Goal: Communication & Community: Answer question/provide support

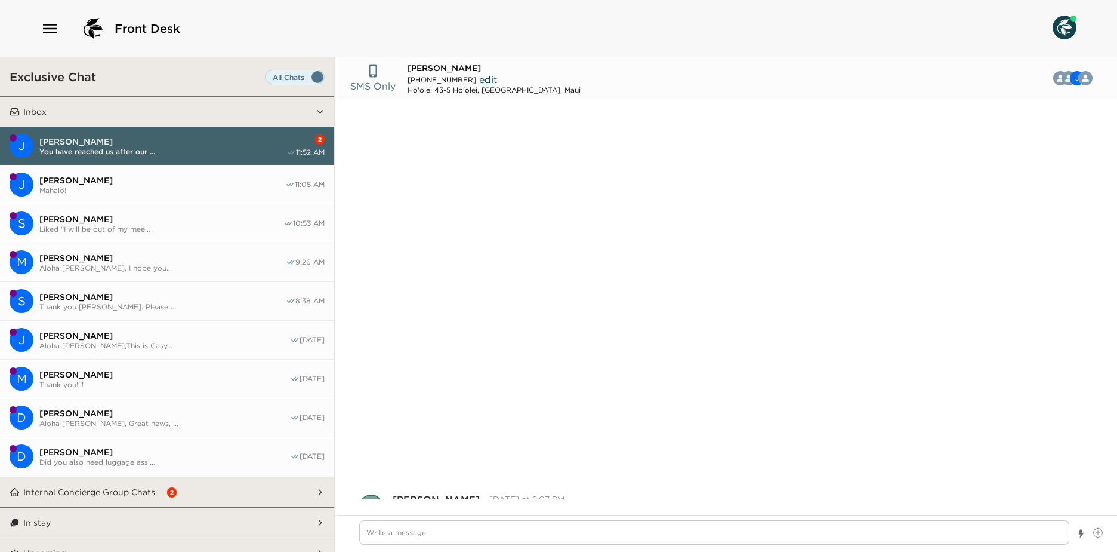
scroll to position [436, 0]
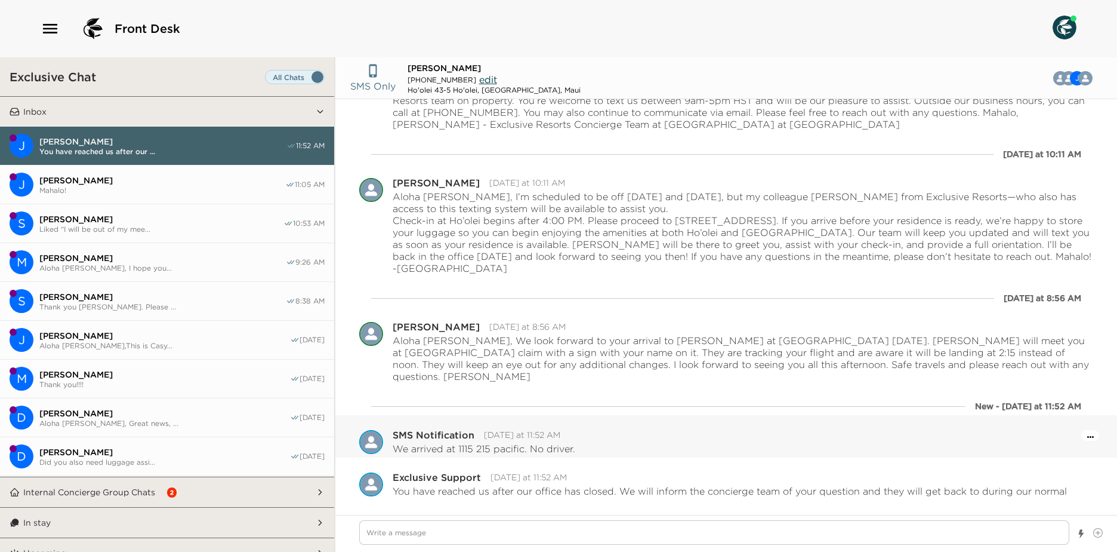
click at [1088, 436] on icon "Open Message Actions Menu" at bounding box center [1091, 437] width 7 height 2
click at [1048, 410] on button "Pause Escalation" at bounding box center [1059, 419] width 72 height 19
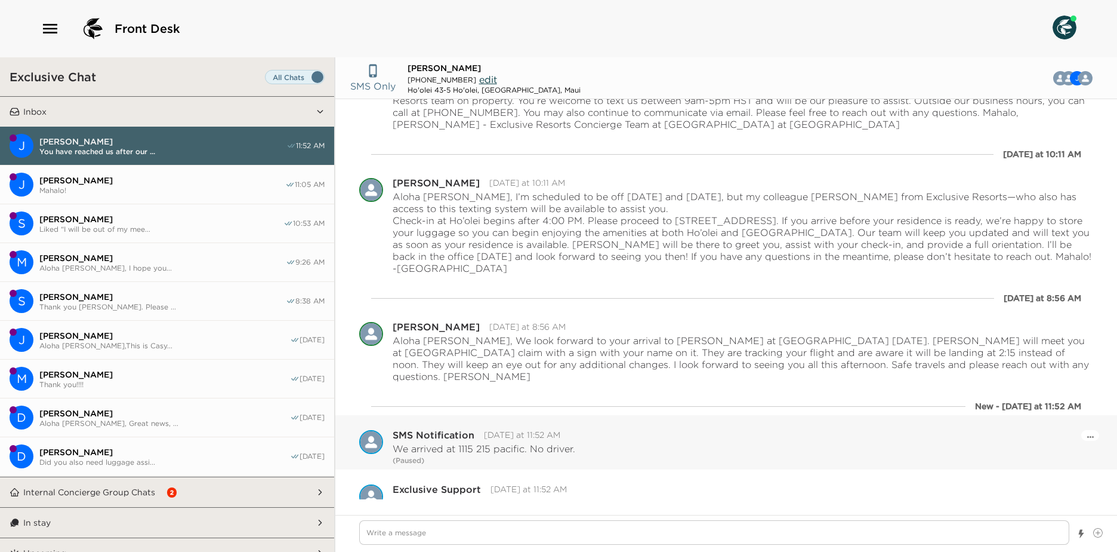
scroll to position [448, 0]
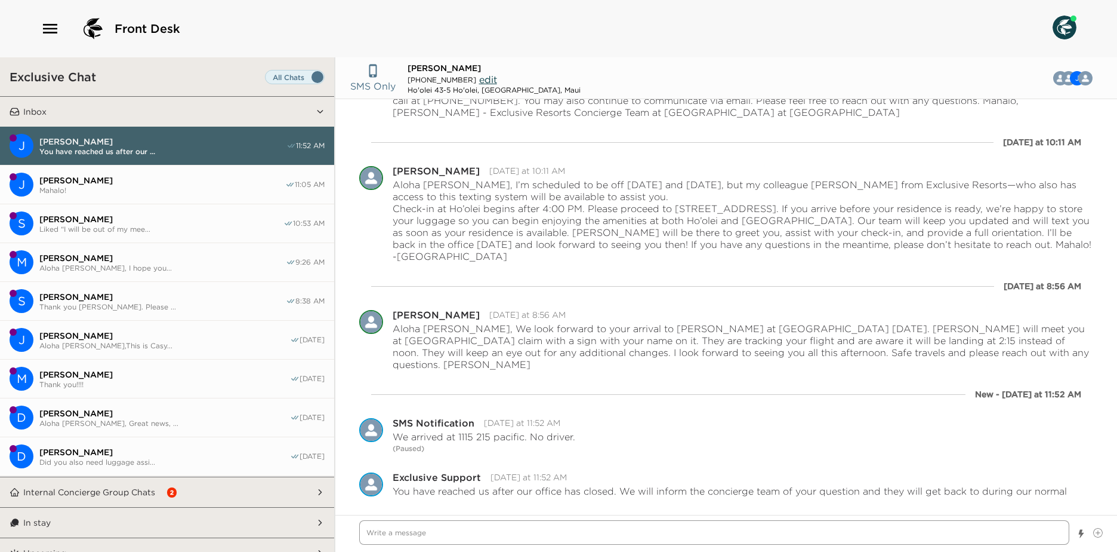
click at [803, 540] on textarea "Write a message" at bounding box center [714, 532] width 710 height 24
type textarea "x"
type textarea "A"
type textarea "x"
type textarea "Al"
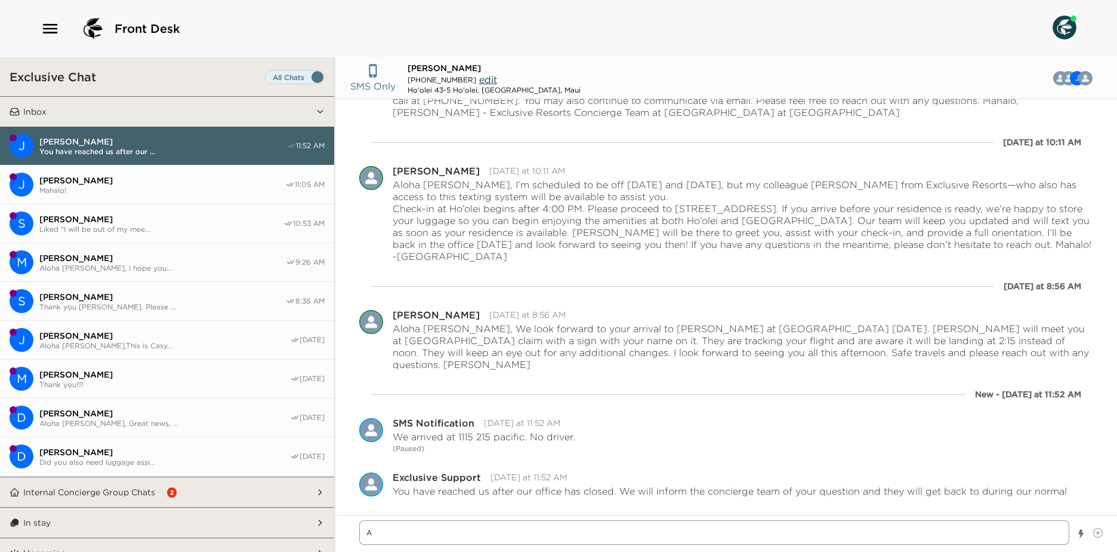
type textarea "x"
type textarea "Alo"
type textarea "x"
type textarea "Aloh"
type textarea "x"
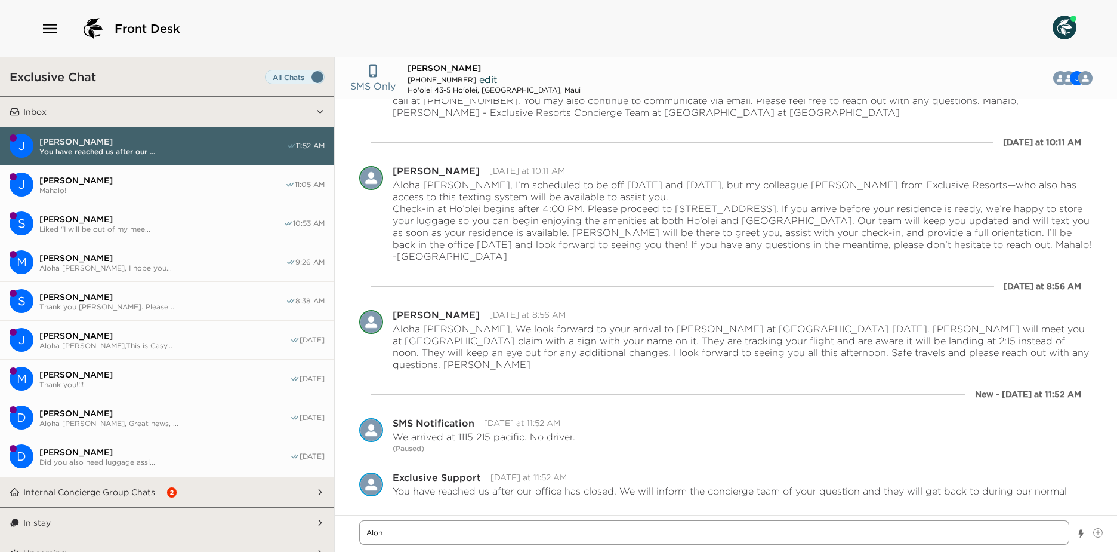
type textarea "Aloha"
type textarea "x"
type textarea "Aloha"
type textarea "x"
type textarea "Aloha M"
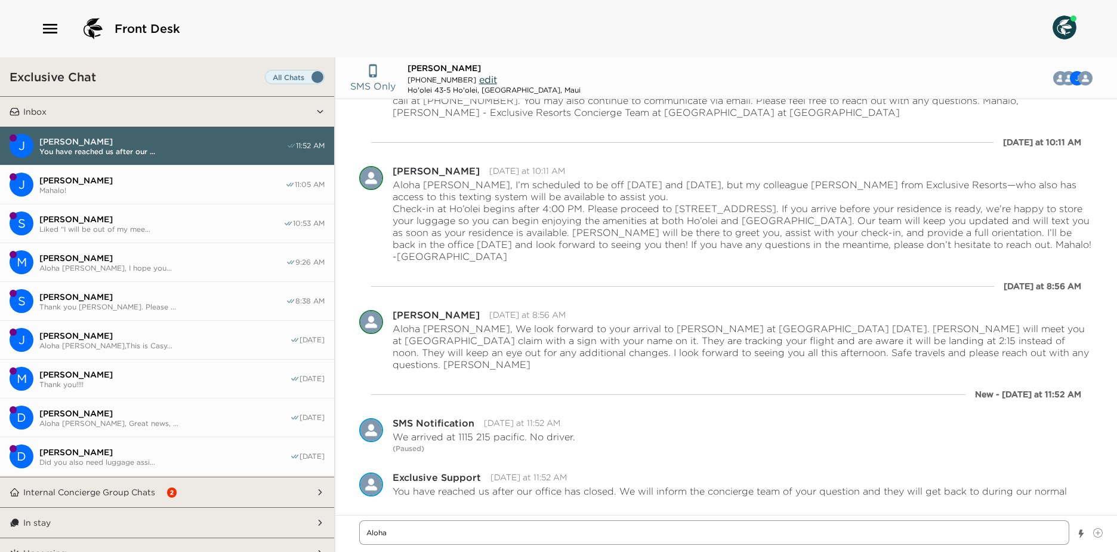
type textarea "x"
type textarea "Aloha Mr"
type textarea "x"
type textarea "Aloha Mr."
type textarea "x"
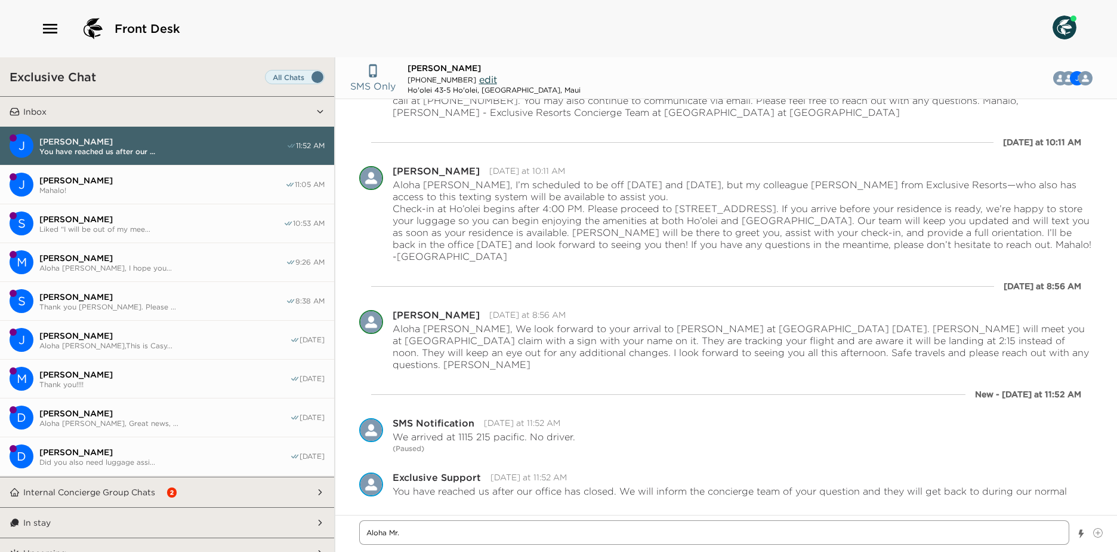
type textarea "Aloha Mr."
type textarea "x"
type textarea "Aloha Mr. Z"
type textarea "x"
type textarea "Aloha Mr. Za"
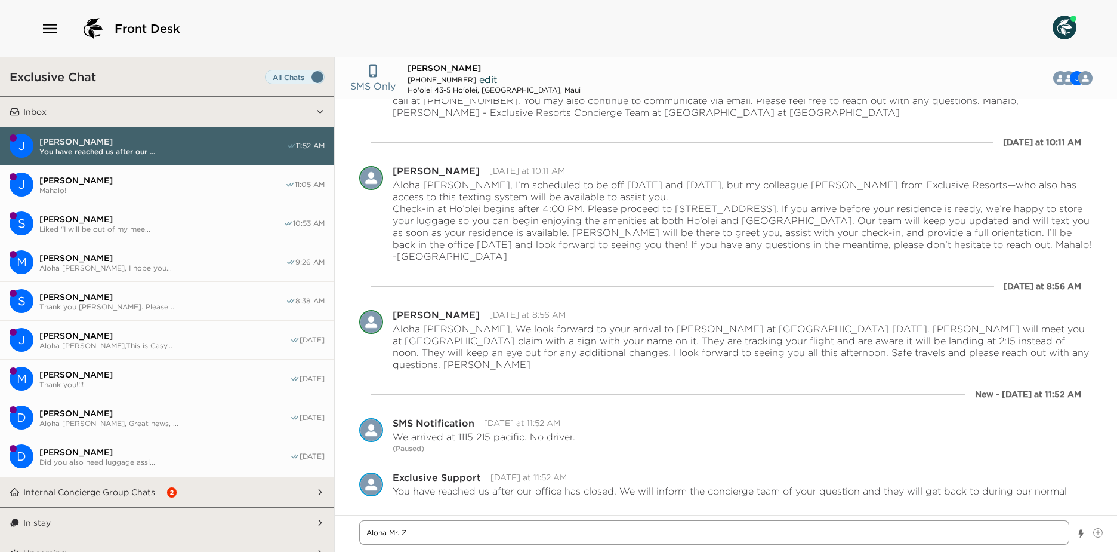
type textarea "x"
type textarea "Aloha Mr. Zar"
type textarea "x"
type textarea "Aloha Mr. Zaru"
type textarea "x"
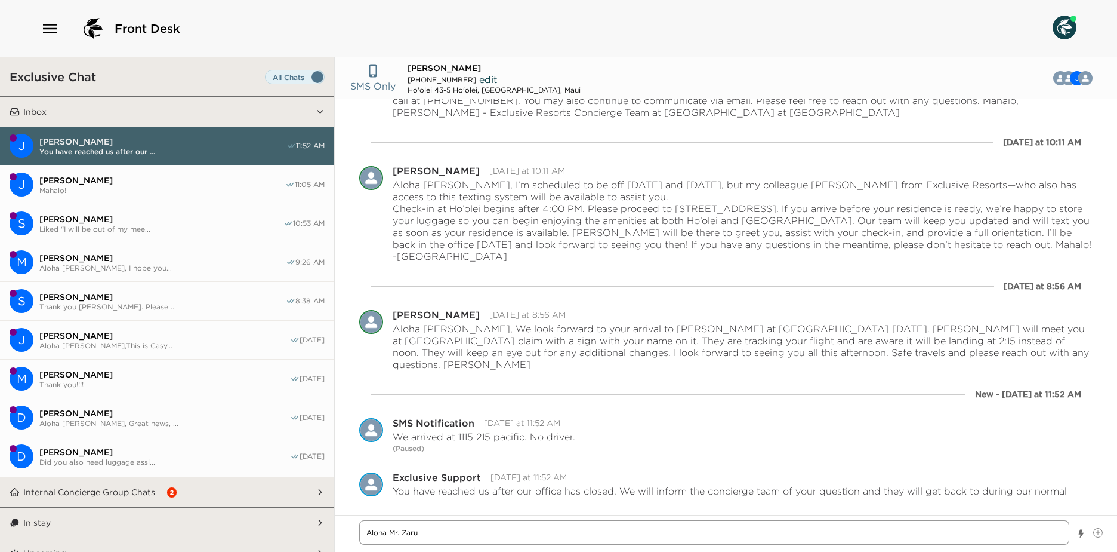
type textarea "Aloha [PERSON_NAME]"
type textarea "x"
type textarea "Aloha [PERSON_NAME]"
type textarea "x"
type textarea "Aloha [PERSON_NAME]!"
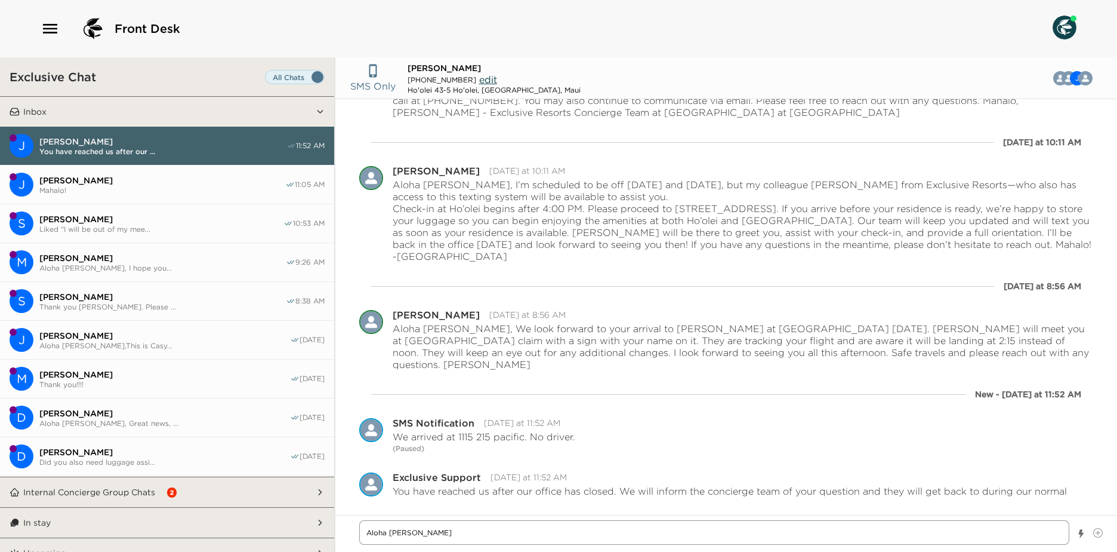
type textarea "x"
type textarea "Aloha [PERSON_NAME]!"
click at [450, 533] on textarea "Aloha [PERSON_NAME]!" at bounding box center [714, 532] width 710 height 24
type textarea "x"
type textarea "Aloha [PERSON_NAME]! M"
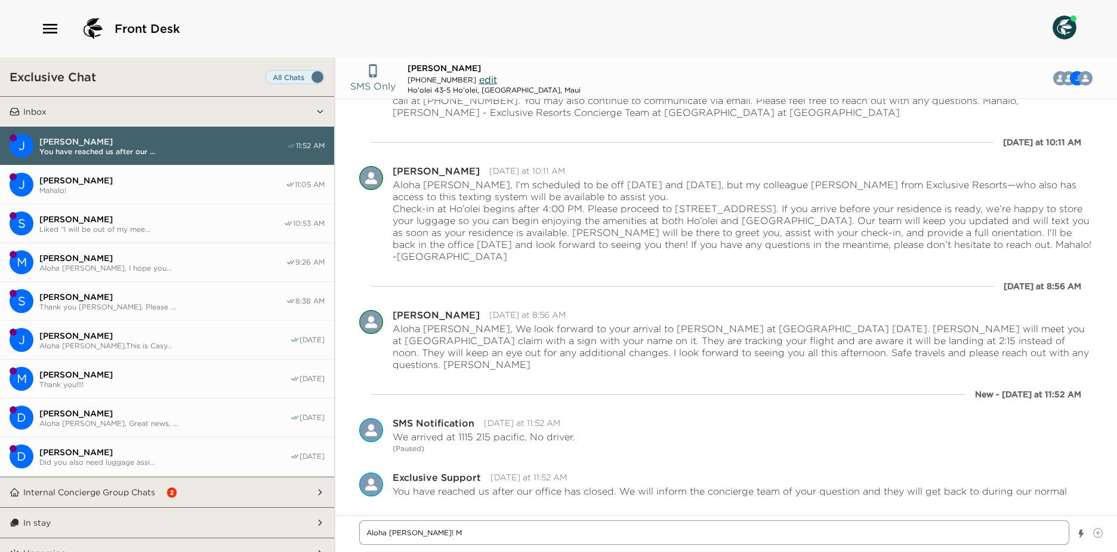
type textarea "x"
type textarea "Aloha [PERSON_NAME]! My"
type textarea "x"
type textarea "Aloha [PERSON_NAME]! My"
type textarea "x"
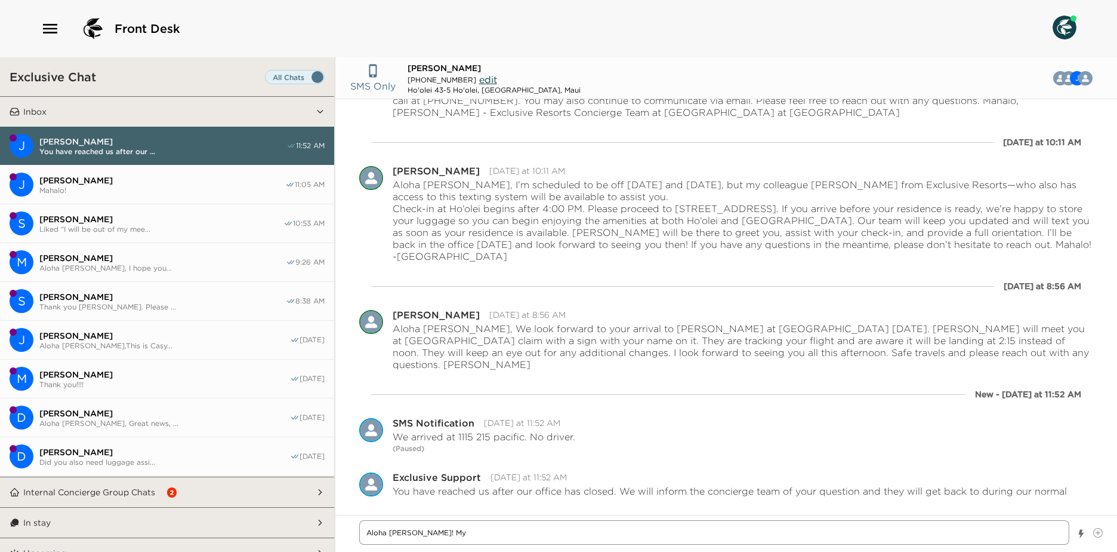
type textarea "Aloha [PERSON_NAME]! My"
type textarea "x"
type textarea "Aloha [PERSON_NAME]! M"
type textarea "x"
type textarea "Aloha [PERSON_NAME]!"
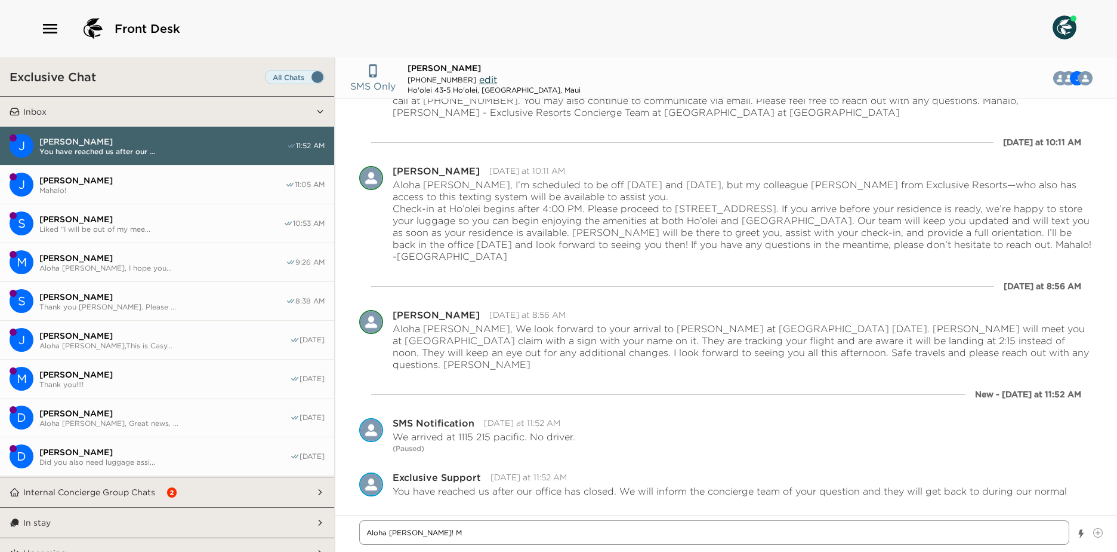
type textarea "x"
type textarea "Aloha [PERSON_NAME]! O"
type textarea "x"
type textarea "Aloha [PERSON_NAME]! Ou"
type textarea "x"
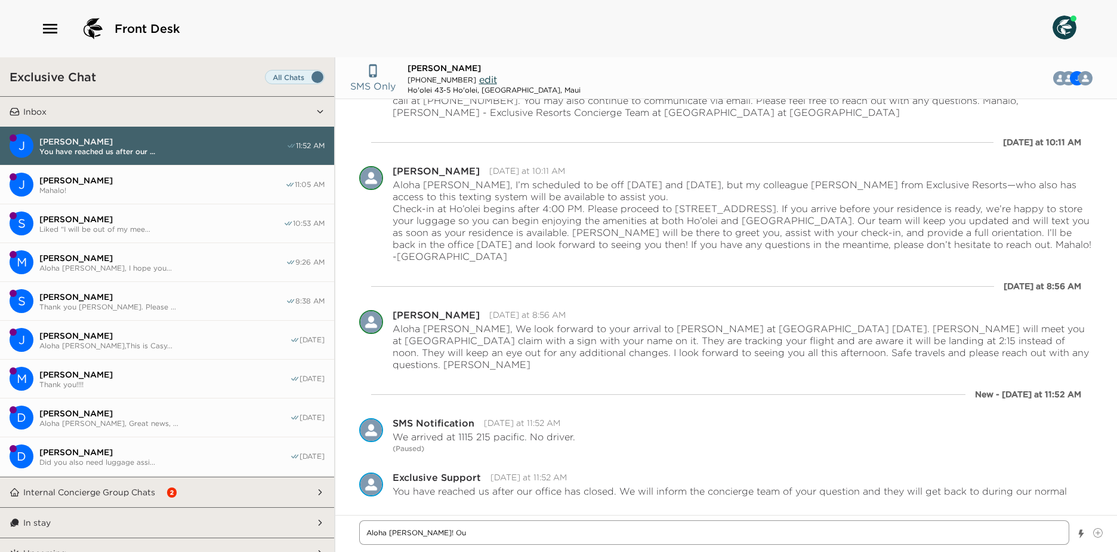
type textarea "Aloha [PERSON_NAME]! Our"
type textarea "x"
type textarea "Aloha [PERSON_NAME]! Our"
type textarea "x"
type textarea "Aloha [PERSON_NAME]! Our a"
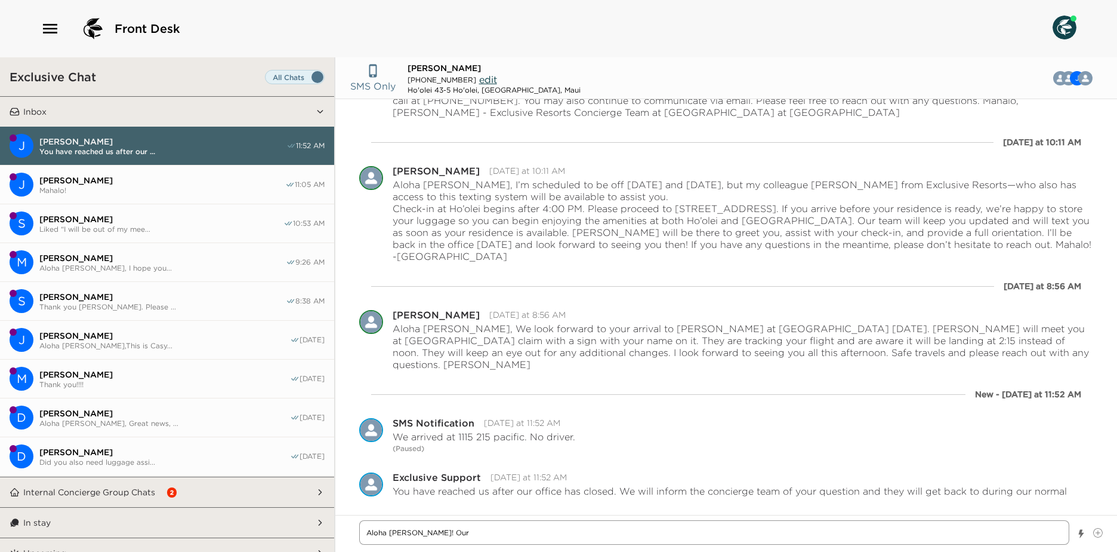
type textarea "x"
type textarea "Aloha [PERSON_NAME]! Our ap"
type textarea "x"
type textarea "Aloha [PERSON_NAME]! Our apo"
type textarea "x"
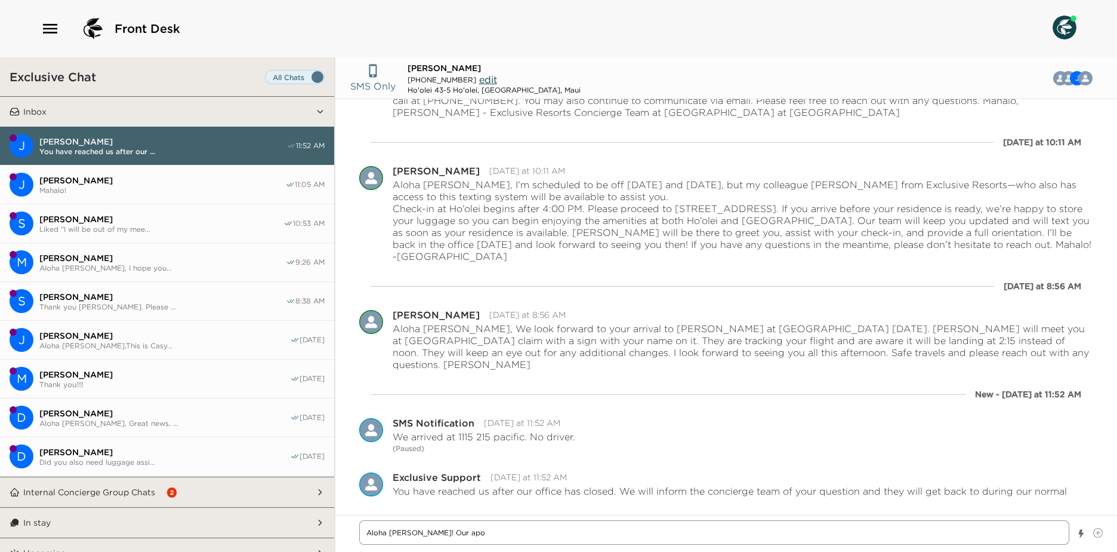
type textarea "Aloha [PERSON_NAME]! Our apol"
type textarea "x"
type textarea "Aloha [PERSON_NAME]! Our apolg"
type textarea "x"
type textarea "Aloha [PERSON_NAME]! Our apolgo"
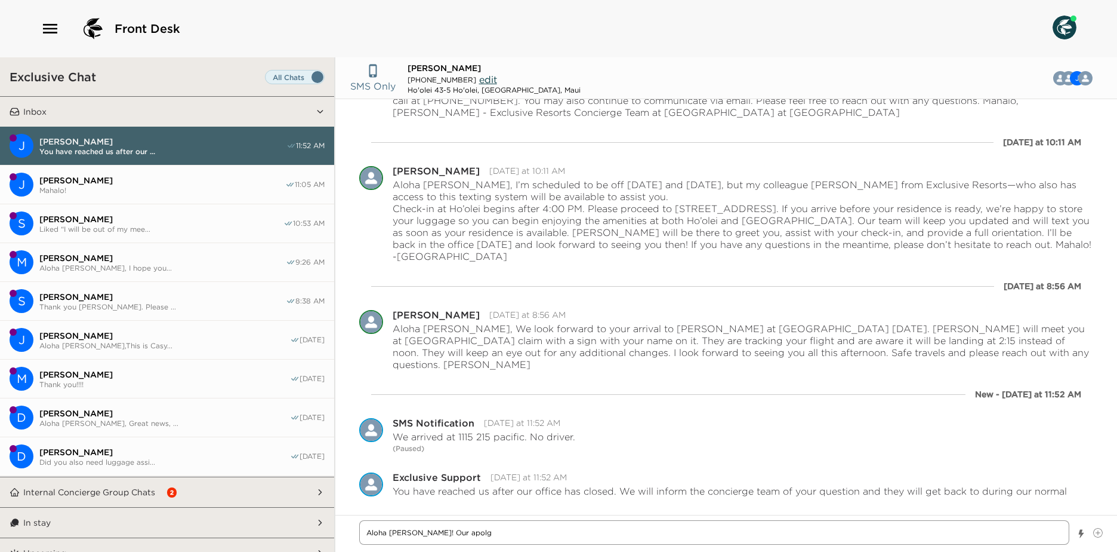
type textarea "x"
type textarea "Aloha [PERSON_NAME]! Our apolg"
type textarea "x"
type textarea "Aloha [PERSON_NAME]! Our apol"
type textarea "x"
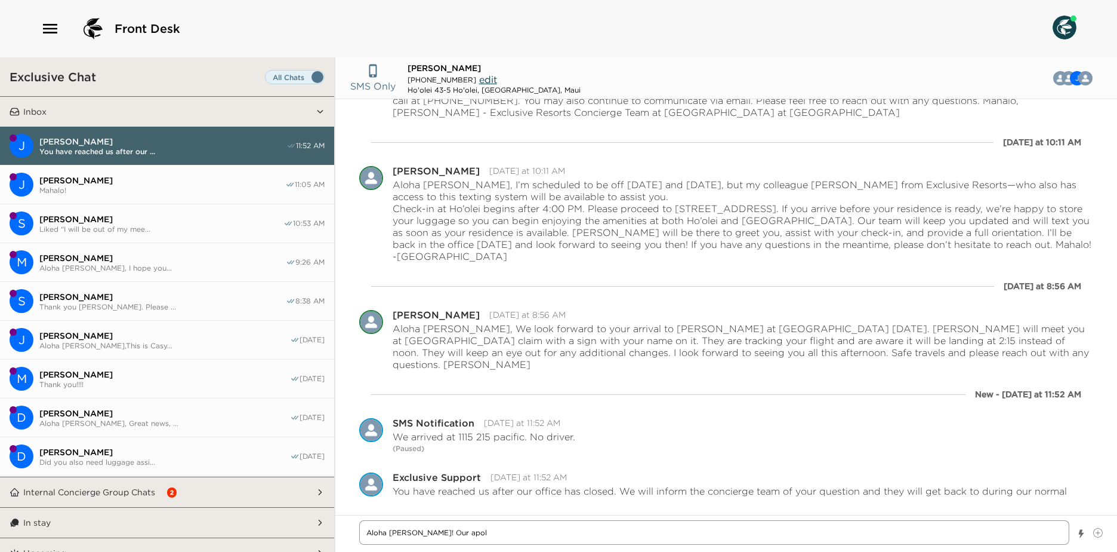
type textarea "Aloha [PERSON_NAME]! Our apolo"
type textarea "x"
type textarea "Aloha [PERSON_NAME]! Our apolog"
type textarea "x"
type textarea "Aloha [PERSON_NAME]! Our apologi"
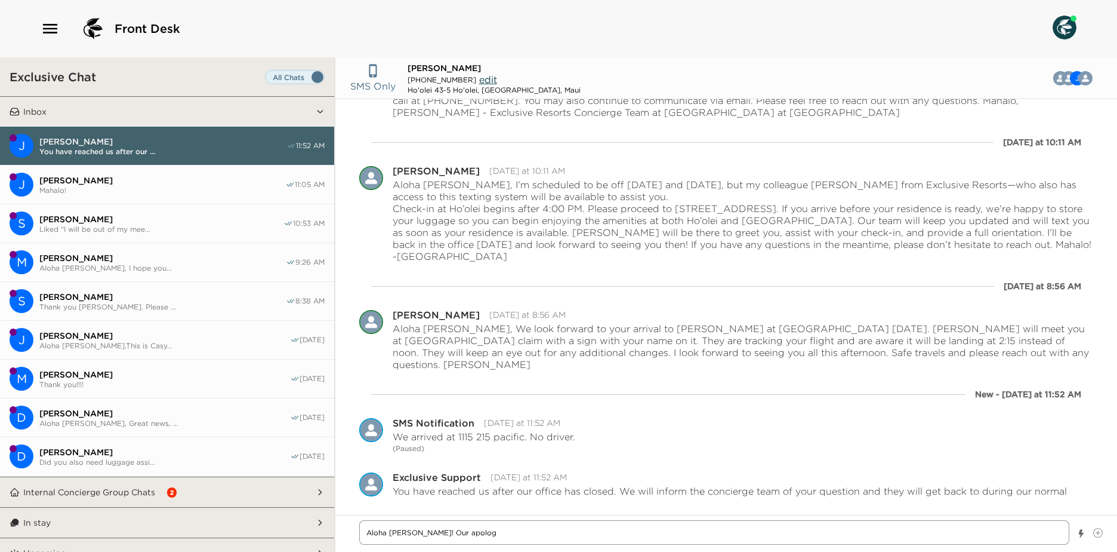
type textarea "x"
type textarea "Aloha [PERSON_NAME]! Our apologie"
type textarea "x"
type textarea "Aloha [PERSON_NAME]! Our apologies"
type textarea "x"
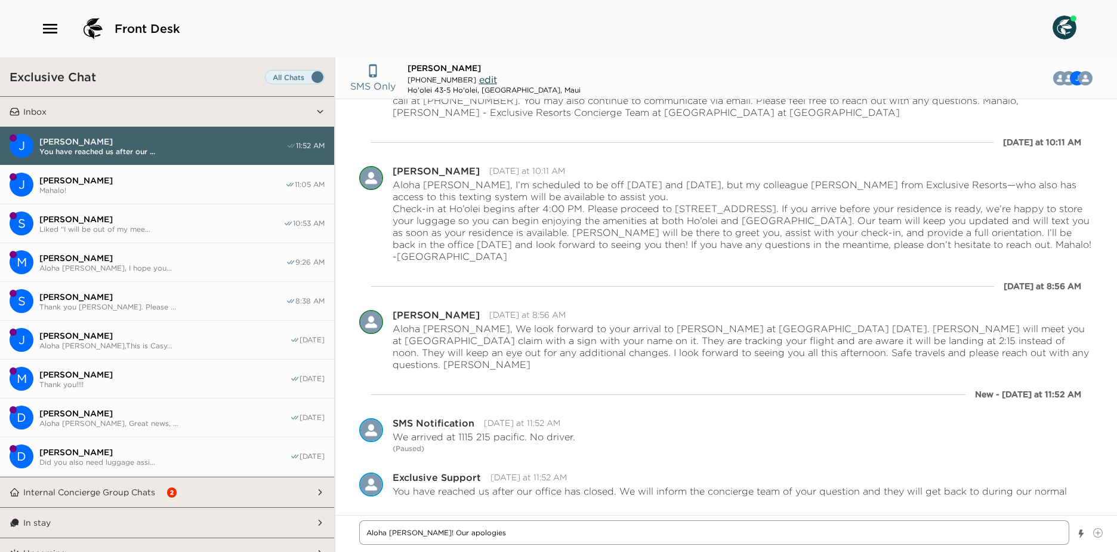
type textarea "Aloha [PERSON_NAME]! Our apologies"
type textarea "x"
type textarea "Aloha [PERSON_NAME]! Our apologies a"
type textarea "x"
type textarea "Aloha [PERSON_NAME]! Our apologies ag"
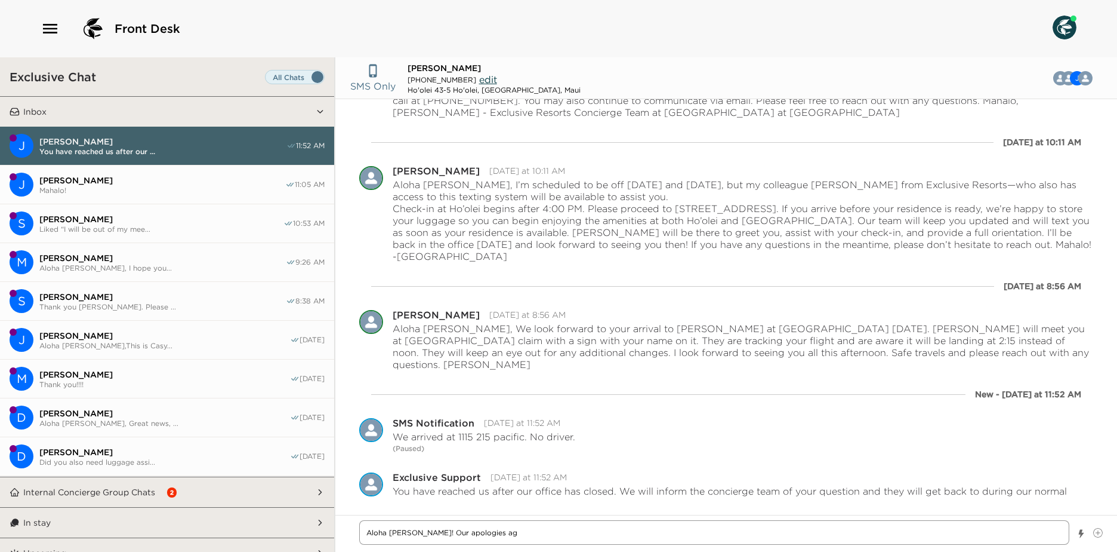
type textarea "x"
type textarea "Aloha [PERSON_NAME]! Our apologies aga"
type textarea "x"
type textarea "Aloha [PERSON_NAME]! Our apologies agai"
type textarea "x"
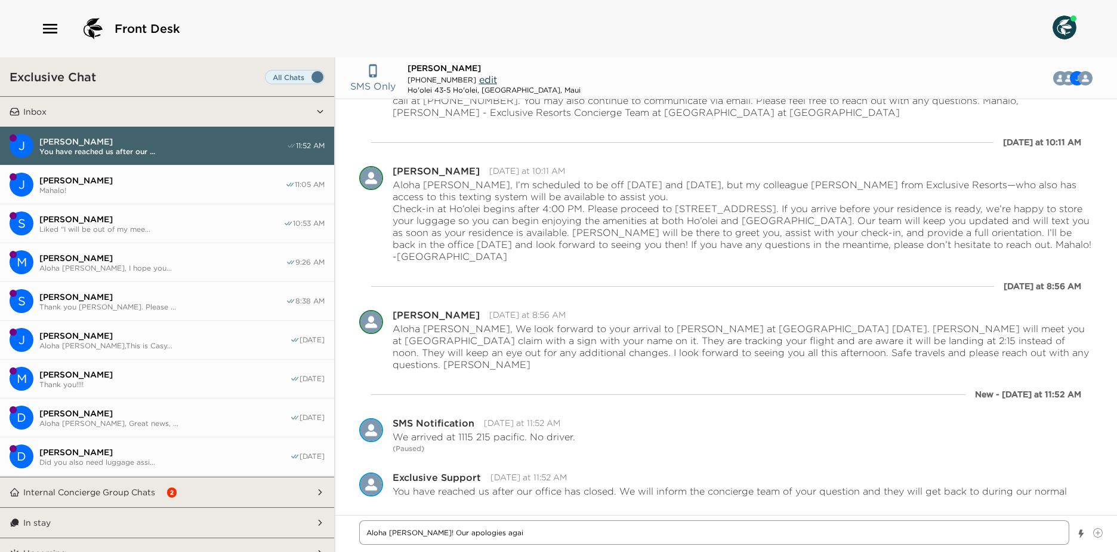
type textarea "Aloha [PERSON_NAME]! Our apologies again"
type textarea "x"
type textarea "Aloha [PERSON_NAME]! Our apologies again"
type textarea "x"
type textarea "Aloha [PERSON_NAME]! Our apologies again a"
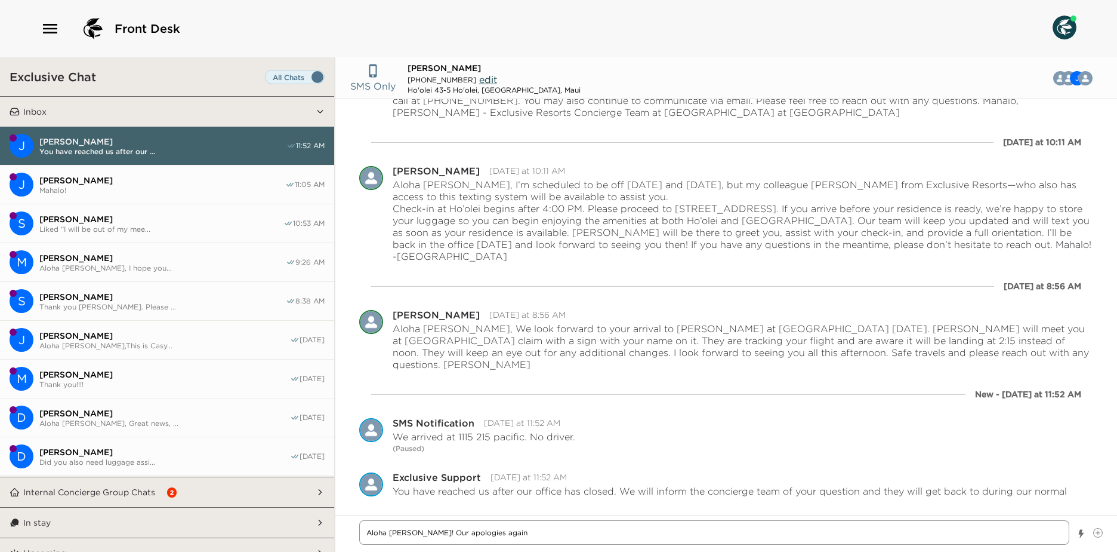
type textarea "x"
type textarea "Aloha [PERSON_NAME]! Our apologies again an"
type textarea "x"
type textarea "Aloha [PERSON_NAME]! Our apologies again and"
type textarea "x"
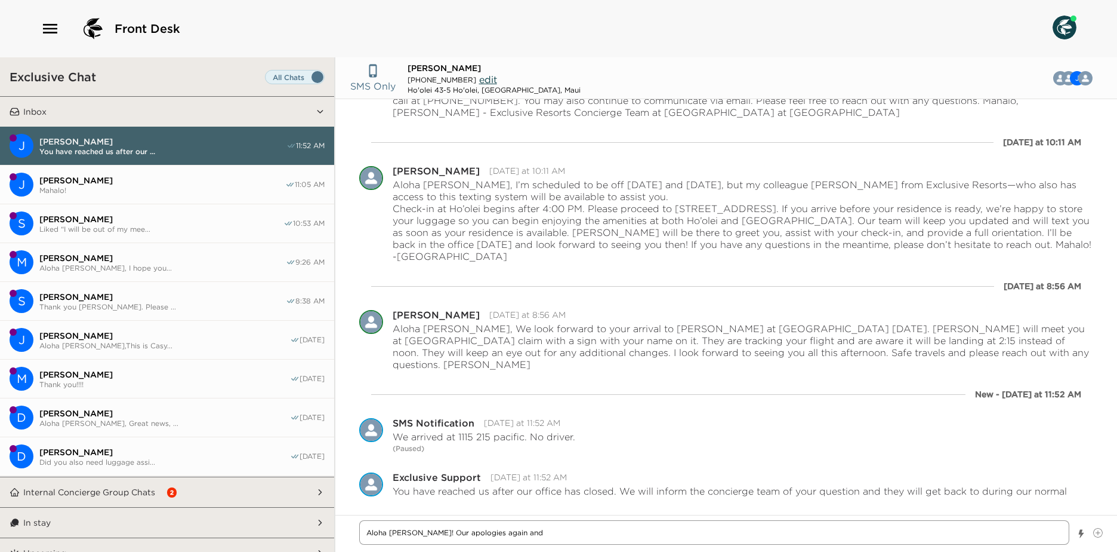
type textarea "Aloha [PERSON_NAME]! Our apologies again and"
type textarea "x"
type textarea "Aloha [PERSON_NAME]! Our apologies again and M"
type textarea "x"
type textarea "Aloha [PERSON_NAME]! Our apologies again and [PERSON_NAME]"
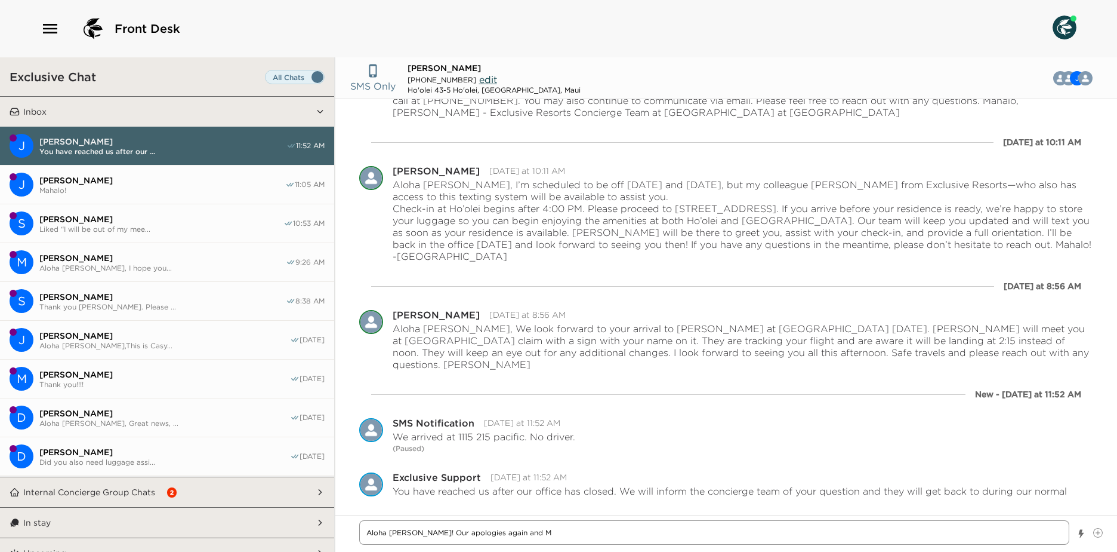
type textarea "x"
type textarea "Aloha [PERSON_NAME]! Our apologies again and Mah"
type textarea "x"
type textarea "Aloha [PERSON_NAME]! Our apologies again and [PERSON_NAME]"
type textarea "x"
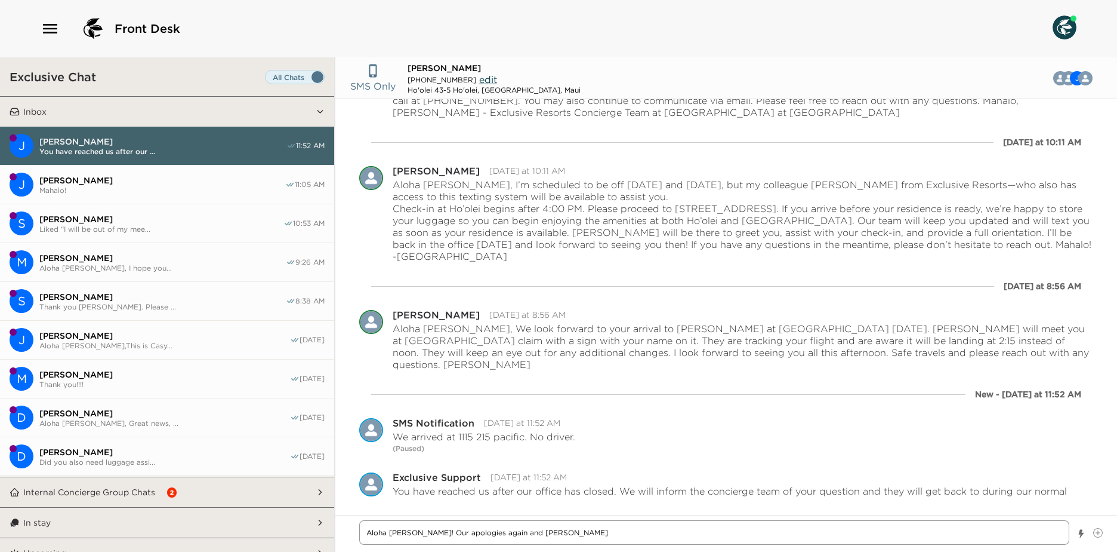
type textarea "Aloha [PERSON_NAME]! Our apologies again and Mahal"
type textarea "x"
type textarea "Aloha [PERSON_NAME]! Our apologies again and Mahalo"
type textarea "x"
type textarea "Aloha [PERSON_NAME]! Our apologies again and Mahalo"
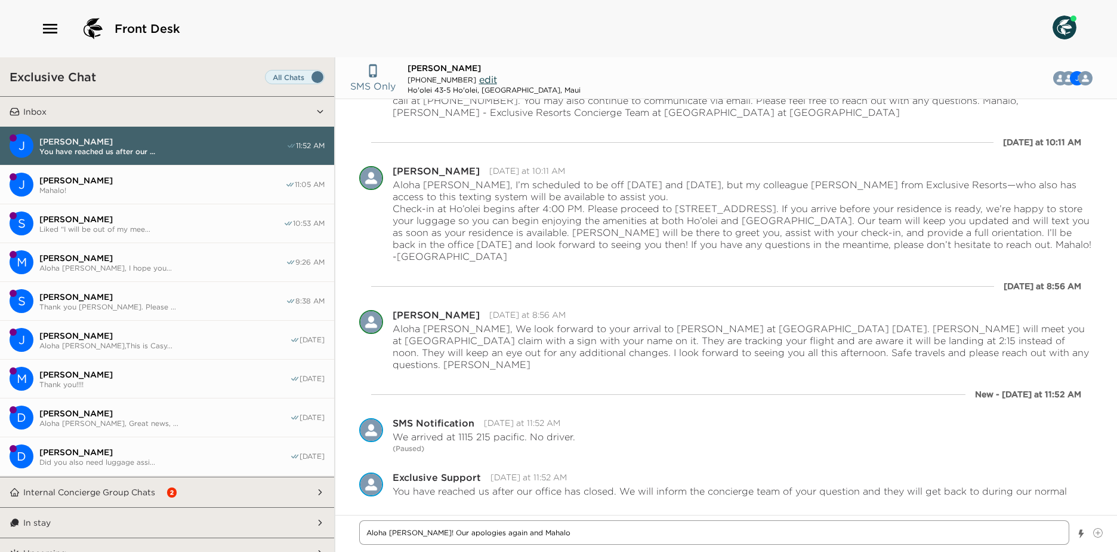
type textarea "x"
type textarea "Aloha [PERSON_NAME]! Our apologies again and Mahalo f"
type textarea "x"
type textarea "Aloha [PERSON_NAME]! Our apologies again and Mahalo fo"
type textarea "x"
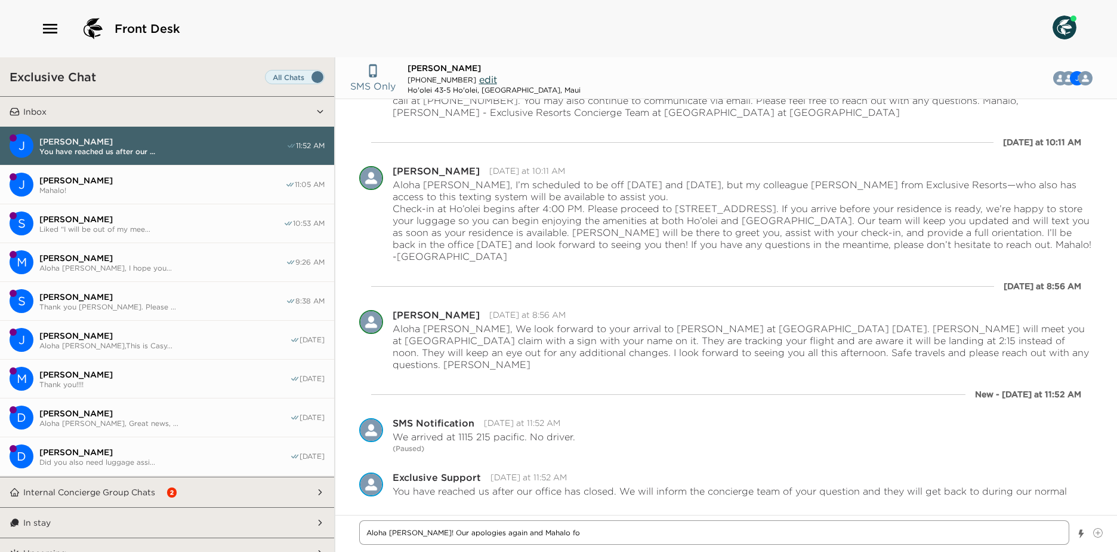
type textarea "Aloha [PERSON_NAME]! Our apologies again and Mahalo for"
type textarea "x"
type textarea "Aloha [PERSON_NAME]! Our apologies again and Mahalo fo"
type textarea "x"
type textarea "Aloha [PERSON_NAME]! Our apologies again and Mahalo f"
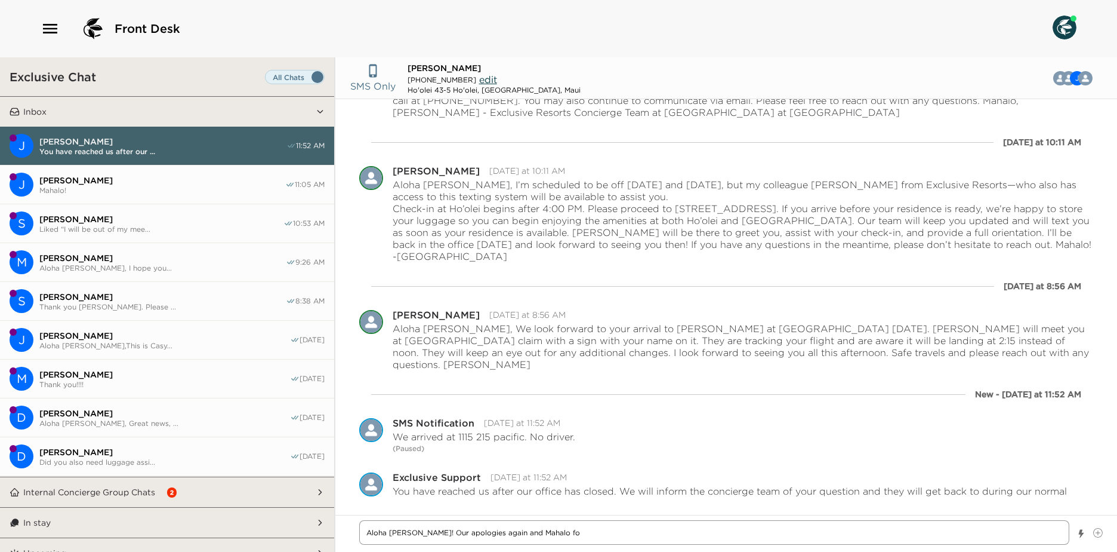
type textarea "x"
type textarea "Aloha [PERSON_NAME]! Our apologies again and Mahalo"
type textarea "x"
type textarea "Aloha [PERSON_NAME]! Our apologies again and Mahalo"
type textarea "x"
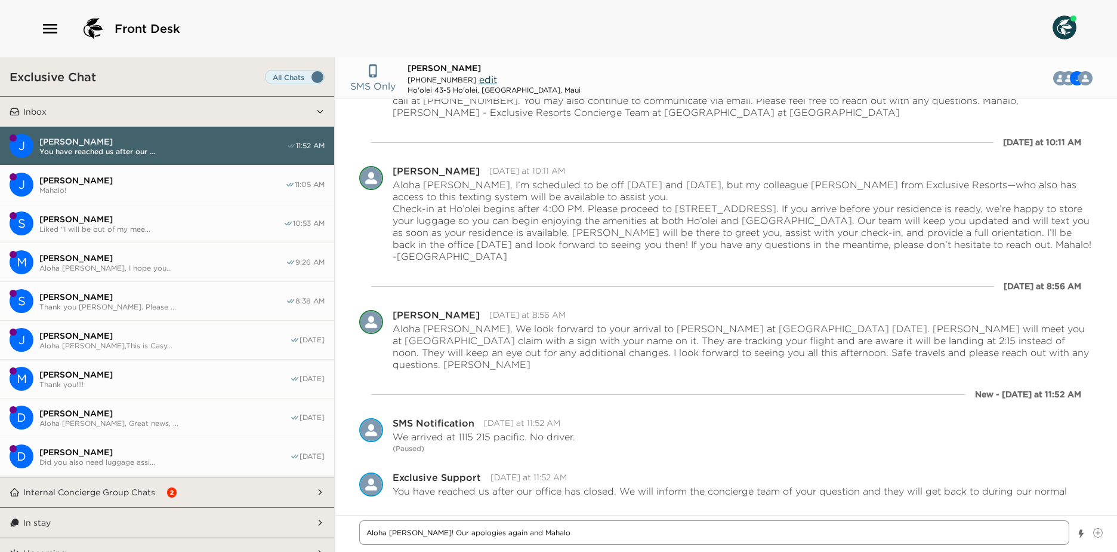
type textarea "Aloha [PERSON_NAME]! Our apologies again and Mahal"
type textarea "x"
type textarea "Aloha [PERSON_NAME]! Our apologies again and [PERSON_NAME]"
type textarea "x"
type textarea "Aloha [PERSON_NAME]! Our apologies again and Mah"
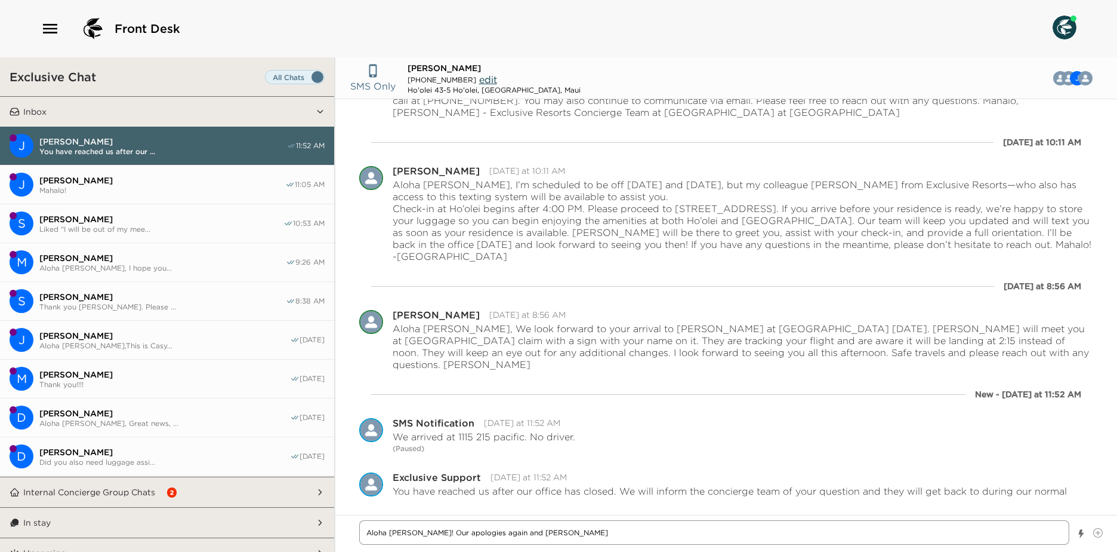
type textarea "x"
type textarea "Aloha [PERSON_NAME]! Our apologies again and [PERSON_NAME]"
type textarea "x"
type textarea "Aloha [PERSON_NAME]! Our apologies again and M"
type textarea "x"
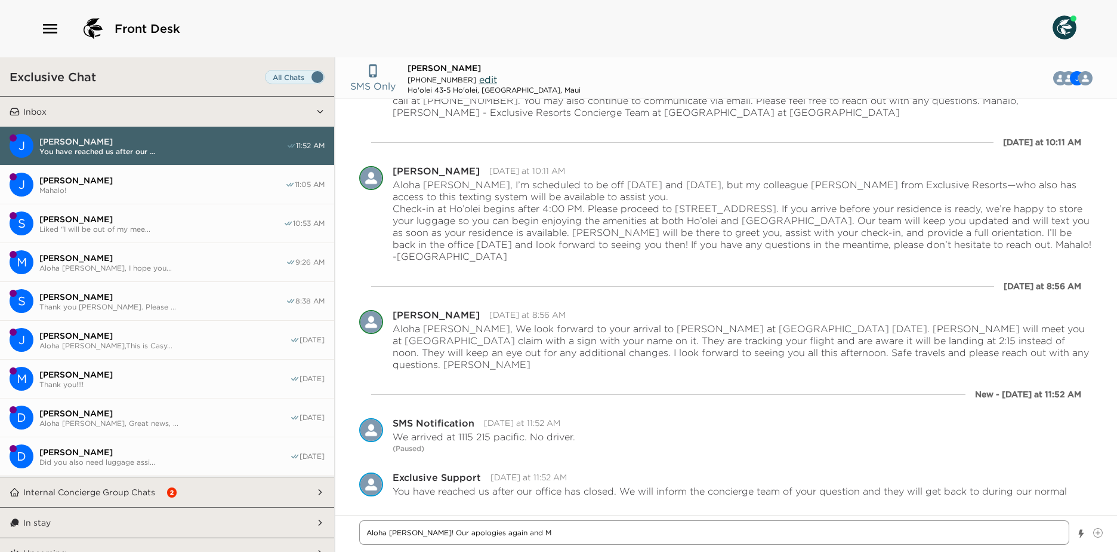
type textarea "Aloha [PERSON_NAME]! Our apologies again and"
type textarea "x"
type textarea "Aloha [PERSON_NAME]! Our apologies again and"
type textarea "x"
type textarea "Aloha [PERSON_NAME]! Our apologies again an"
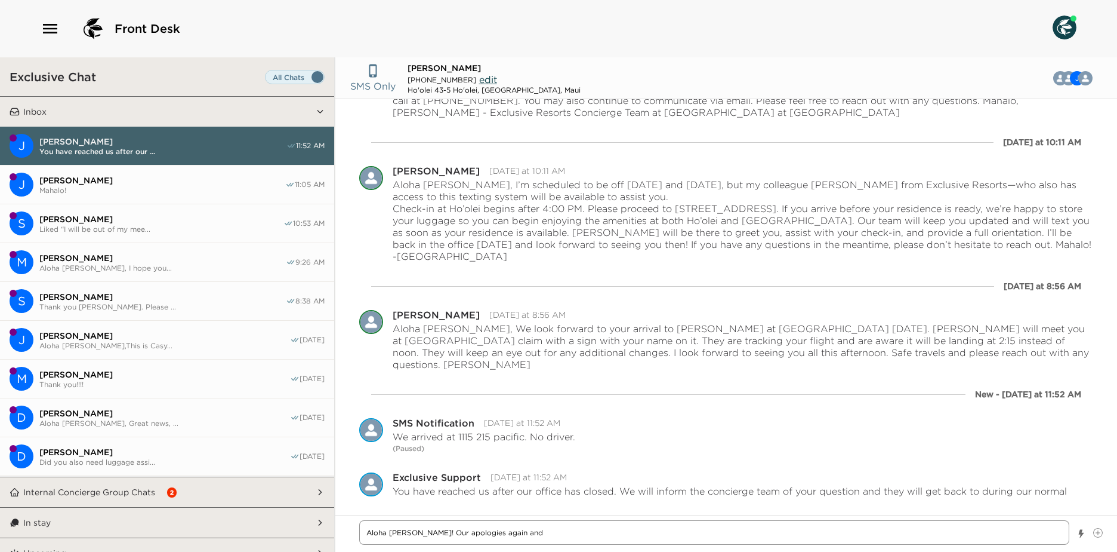
type textarea "x"
type textarea "Aloha [PERSON_NAME]! Our apologies again a"
type textarea "x"
type textarea "Aloha [PERSON_NAME]! Our apologies again"
type textarea "x"
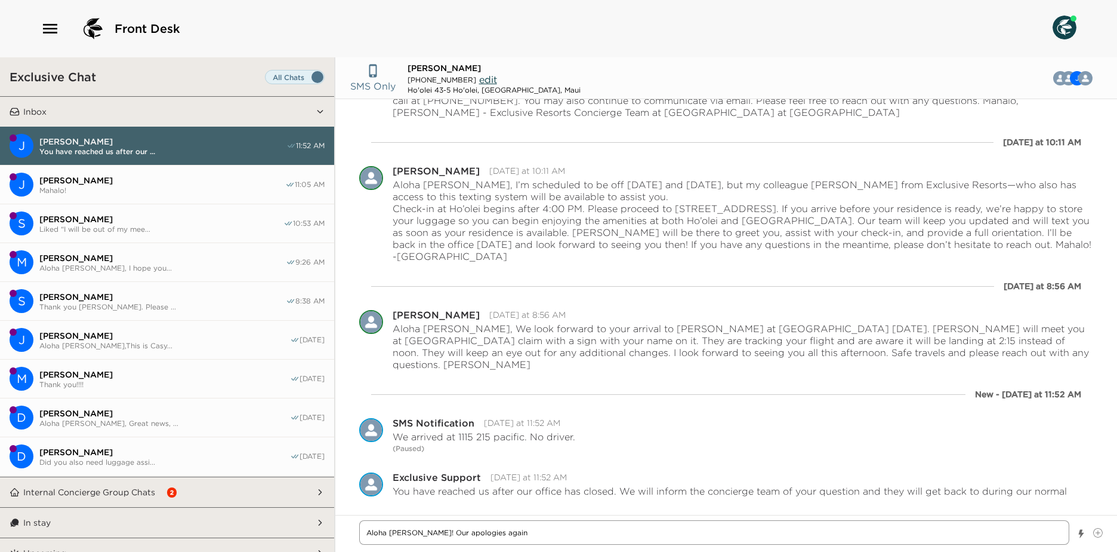
type textarea "Aloha [PERSON_NAME]! Our apologies again"
type textarea "x"
type textarea "Aloha [PERSON_NAME]! Our apologies again."
type textarea "x"
type textarea "Aloha [PERSON_NAME]! Our apologies again."
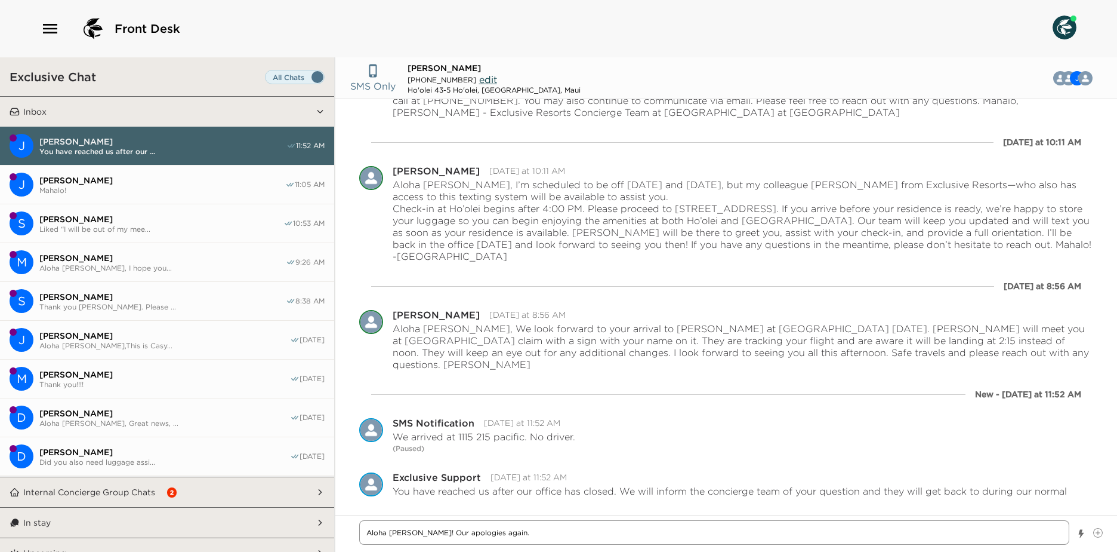
type textarea "x"
type textarea "Aloha [PERSON_NAME]! Our apologies again. M"
type textarea "x"
type textarea "Aloha [PERSON_NAME]! Our apologies again. Ma"
type textarea "x"
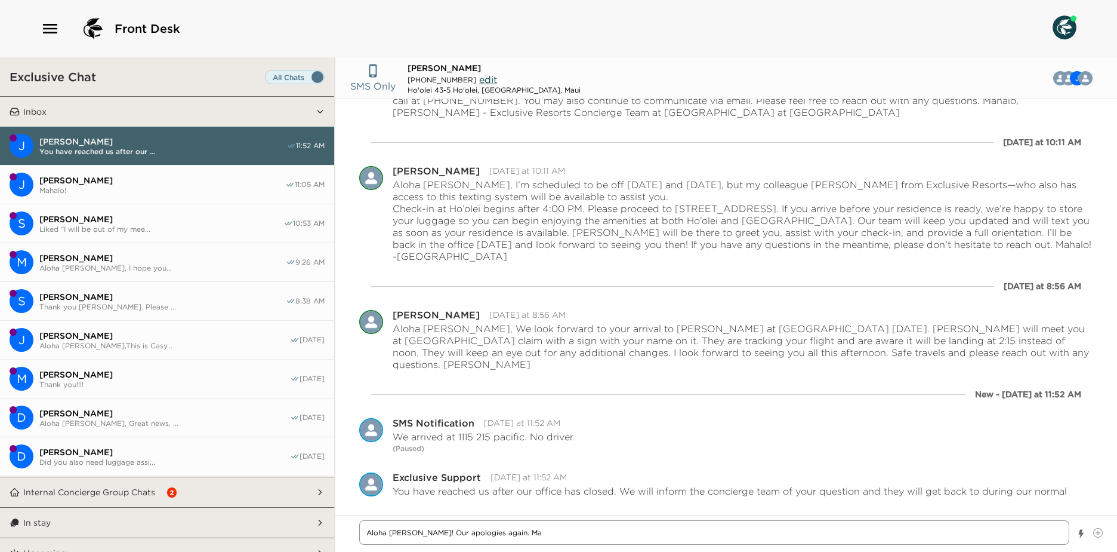
type textarea "Aloha [PERSON_NAME]! Our apologies again. Mah"
type textarea "x"
type textarea "Aloha [PERSON_NAME]! Our apologies again. Maha"
type textarea "x"
type textarea "Aloha [PERSON_NAME]! Our apologies again. Mahal"
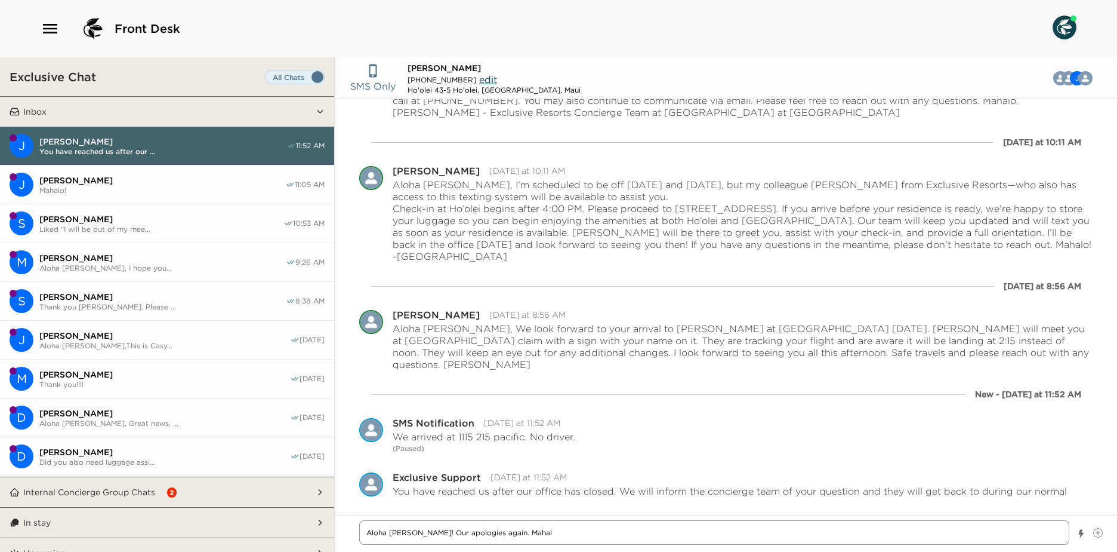
type textarea "x"
type textarea "Aloha [PERSON_NAME]! Our apologies again. [GEOGRAPHIC_DATA]"
type textarea "x"
type textarea "Aloha [PERSON_NAME]! Our apologies again. [GEOGRAPHIC_DATA]"
type textarea "x"
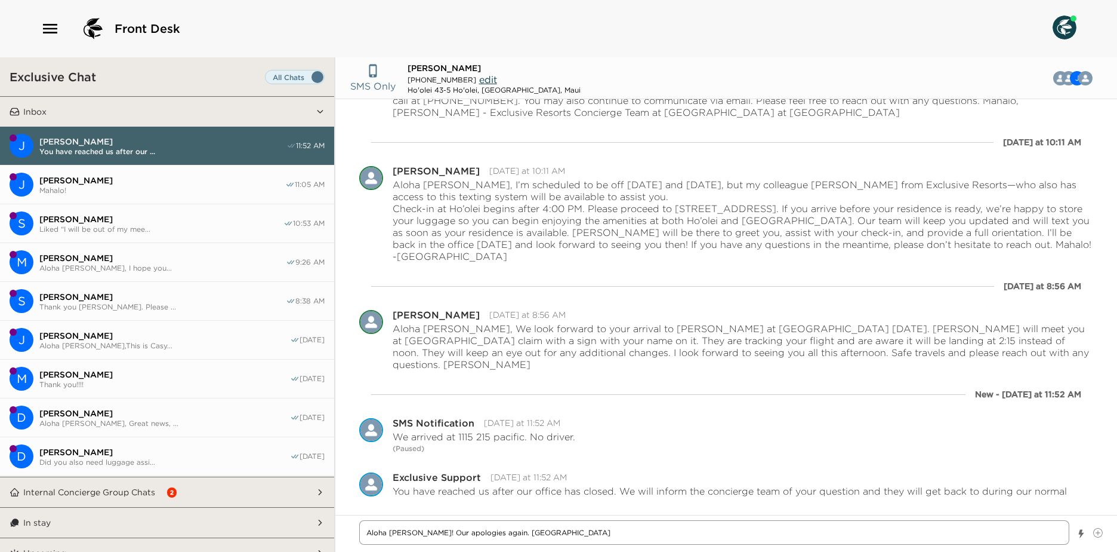
type textarea "Aloha [PERSON_NAME]! Our apologies again. Mahalo f"
type textarea "x"
type textarea "Aloha [PERSON_NAME]! Our apologies again. Mahalo fo"
type textarea "x"
type textarea "Aloha [PERSON_NAME]! Our apologies again. Mahalo for"
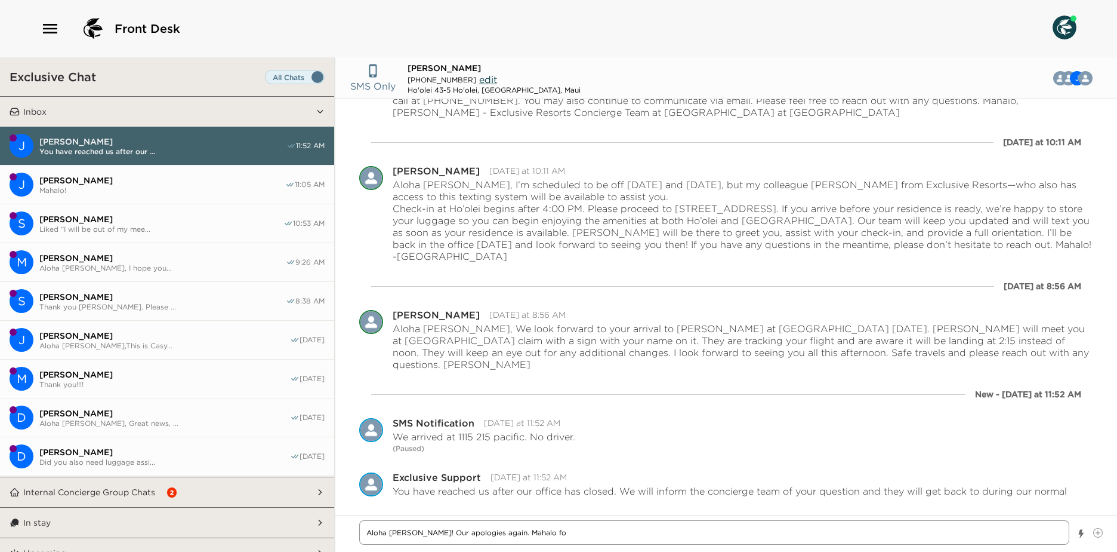
type textarea "x"
type textarea "Aloha [PERSON_NAME]! Our apologies again. Mahalo for"
type textarea "x"
type textarea "Aloha [PERSON_NAME]! Our apologies again. Mahalo for y"
type textarea "x"
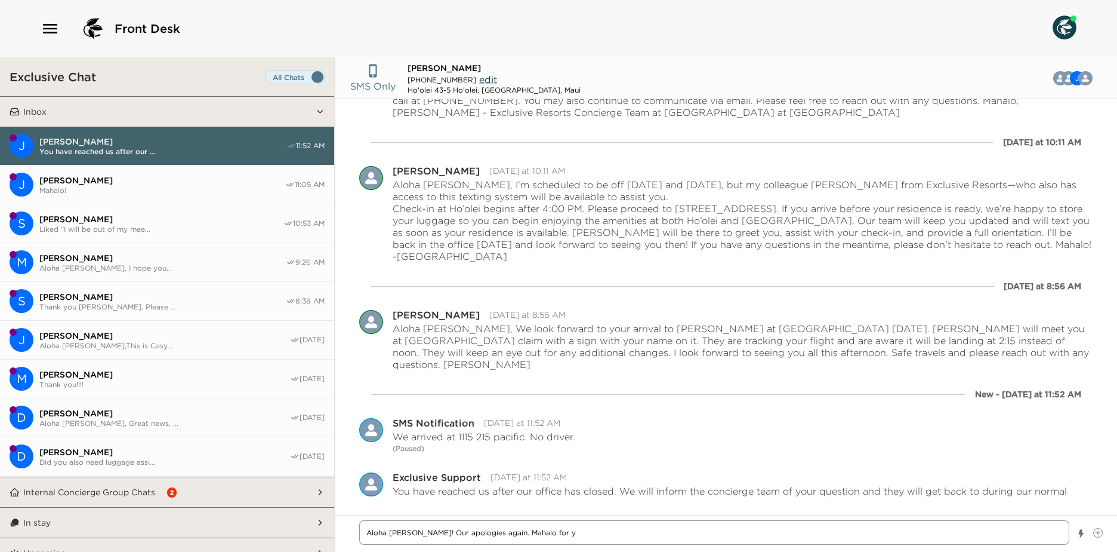
type textarea "Aloha [PERSON_NAME]! Our apologies again. Mahalo for yo"
type textarea "x"
type textarea "Aloha [PERSON_NAME]! Our apologies again. Mahalo for you"
type textarea "x"
type textarea "Aloha [PERSON_NAME]! Our apologies again. Mahalo for your"
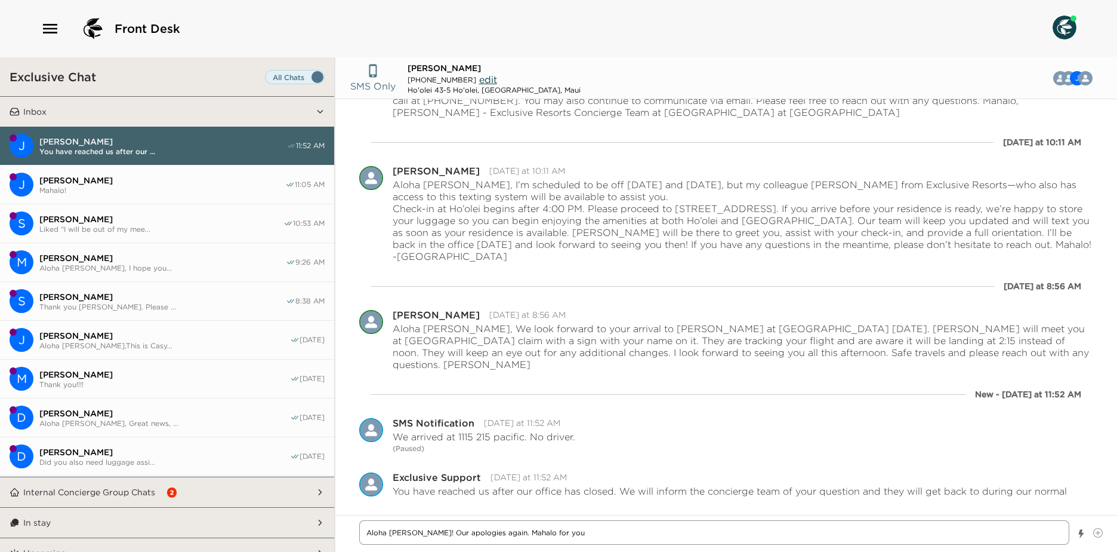
type textarea "x"
type textarea "Aloha [PERSON_NAME]! Our apologies again. Mahalo for your"
type textarea "x"
type textarea "Aloha [PERSON_NAME]! Our apologies again. Mahalo for your p"
type textarea "x"
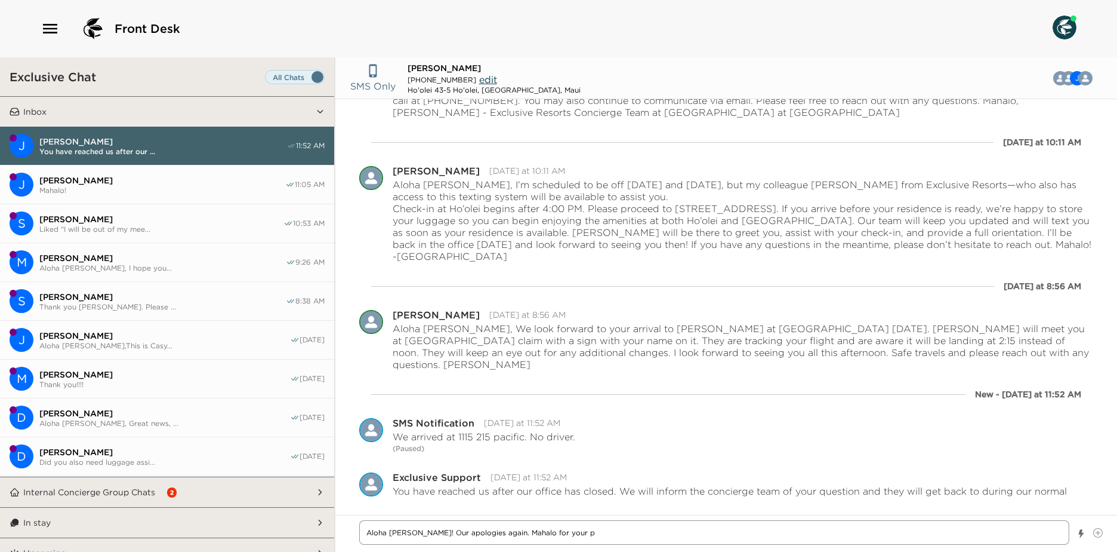
type textarea "Aloha [PERSON_NAME]! Our apologies again. Mahalo for your pa"
type textarea "x"
type textarea "Aloha [PERSON_NAME]! Our apologies again. Mahalo for your pat"
type textarea "x"
type textarea "Aloha [PERSON_NAME]! Our apologies again. Mahalo for your pati"
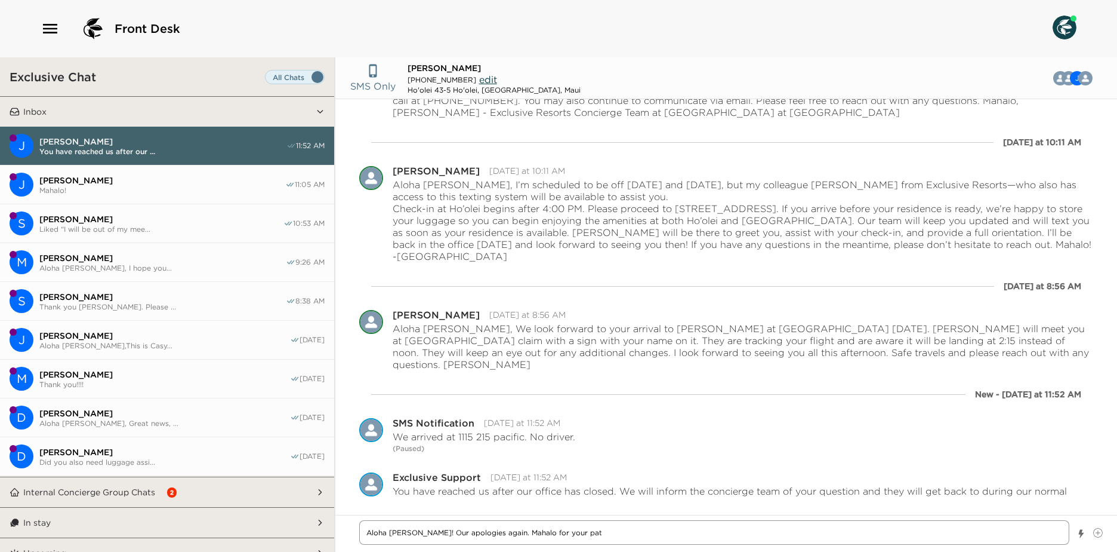
type textarea "x"
type textarea "Aloha [PERSON_NAME]! Our apologies again. Mahalo for your patie"
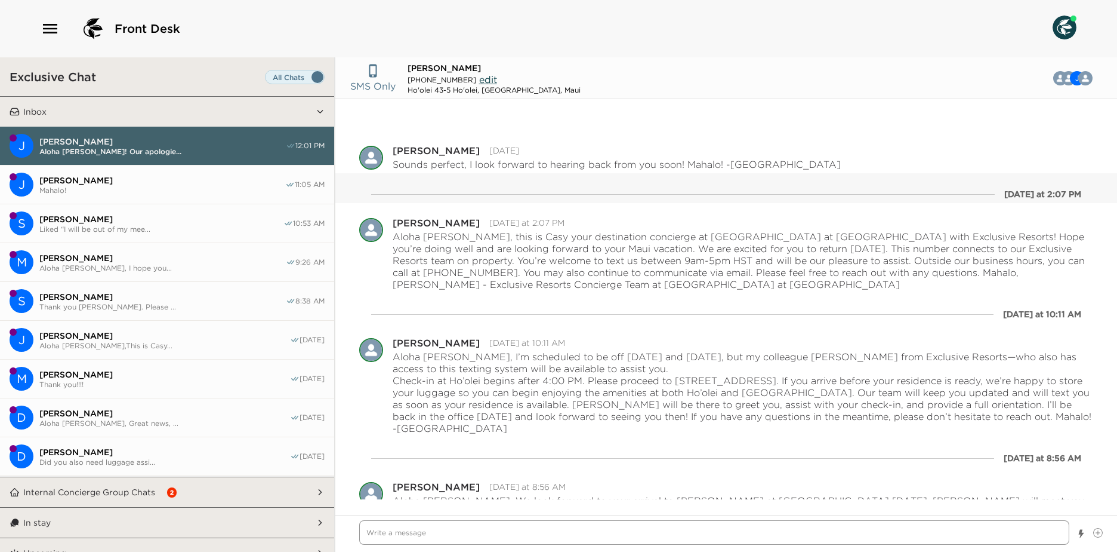
scroll to position [465, 0]
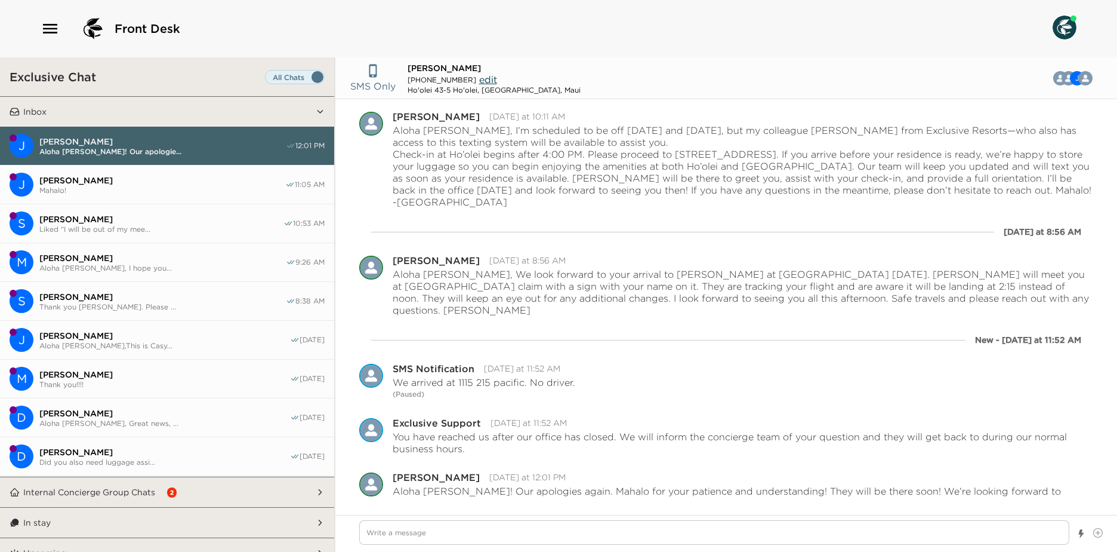
click at [53, 30] on icon "button" at bounding box center [50, 28] width 19 height 19
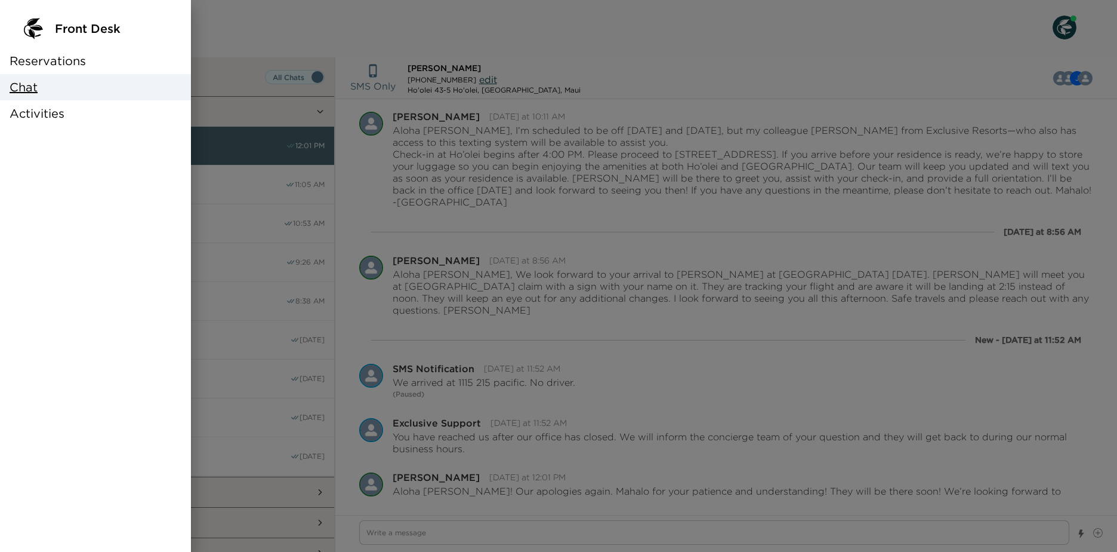
click at [292, 35] on div at bounding box center [558, 276] width 1117 height 552
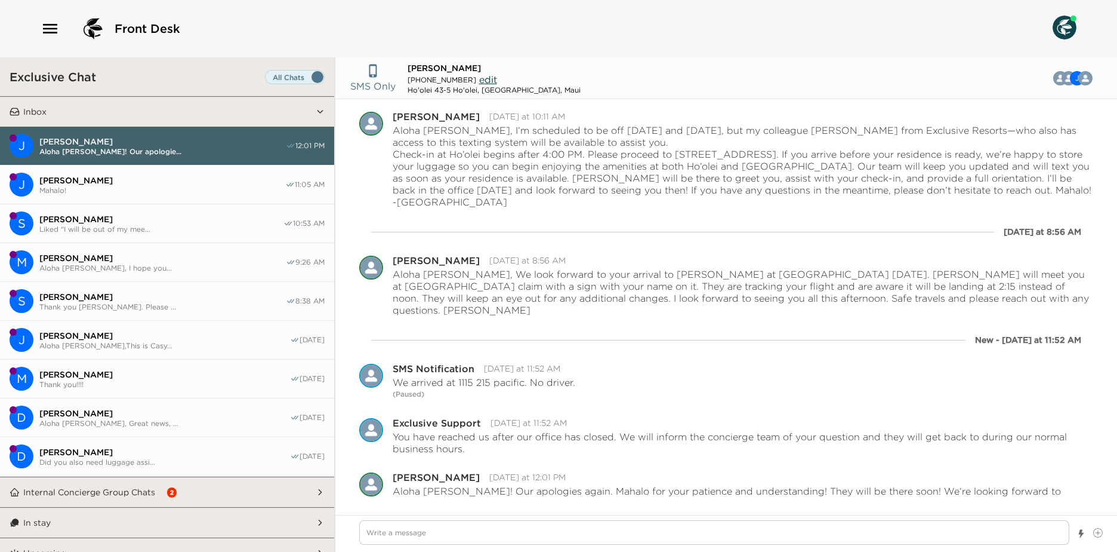
scroll to position [46, 0]
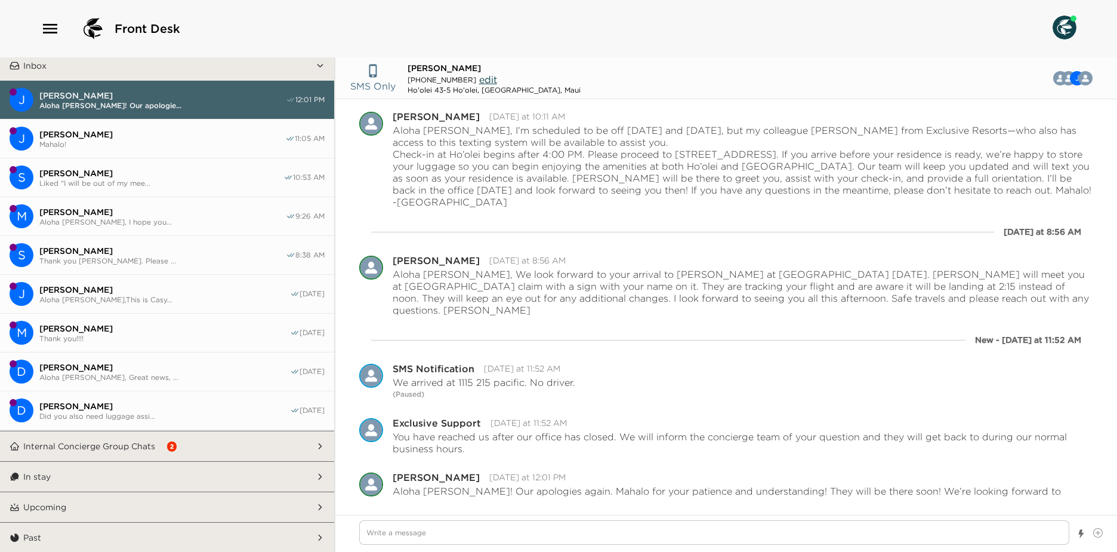
click at [232, 455] on button "Internal Concierge Group Chats 2" at bounding box center [168, 446] width 296 height 30
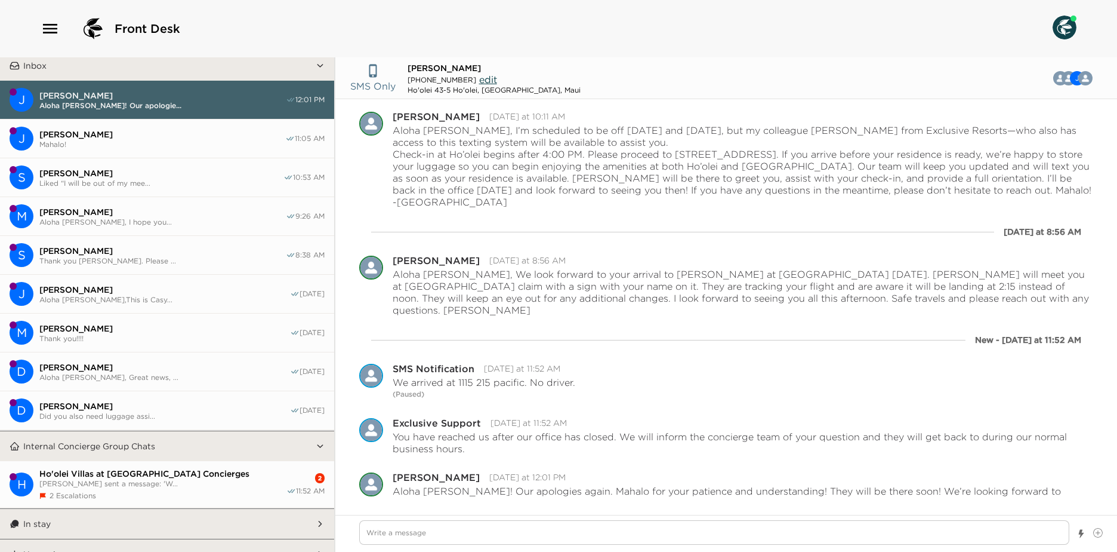
click at [242, 488] on div "Ho'olei Villas at [GEOGRAPHIC_DATA] Concierges [PERSON_NAME] sent a message: 'W…" at bounding box center [162, 484] width 247 height 32
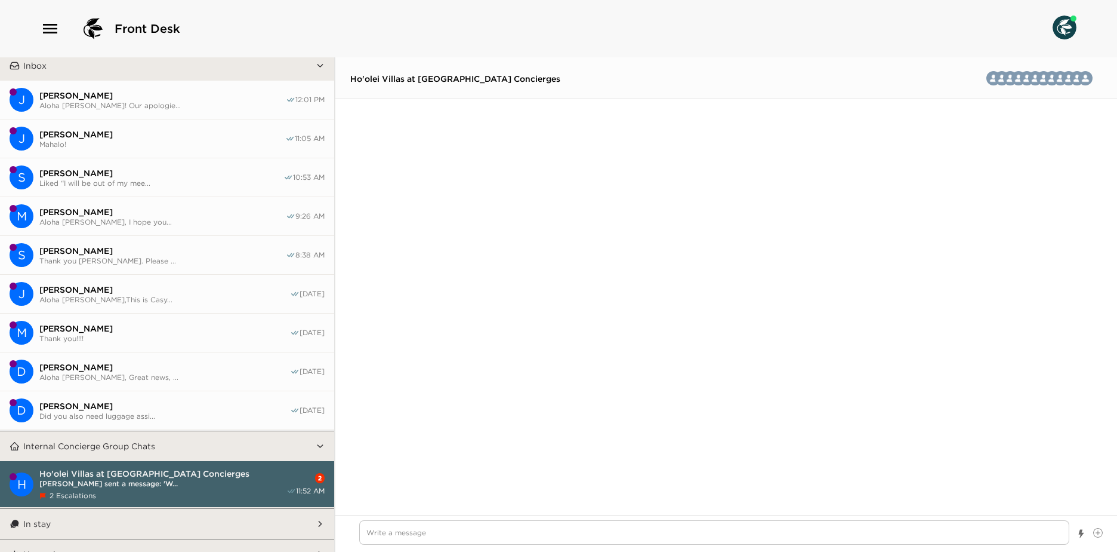
scroll to position [1577, 0]
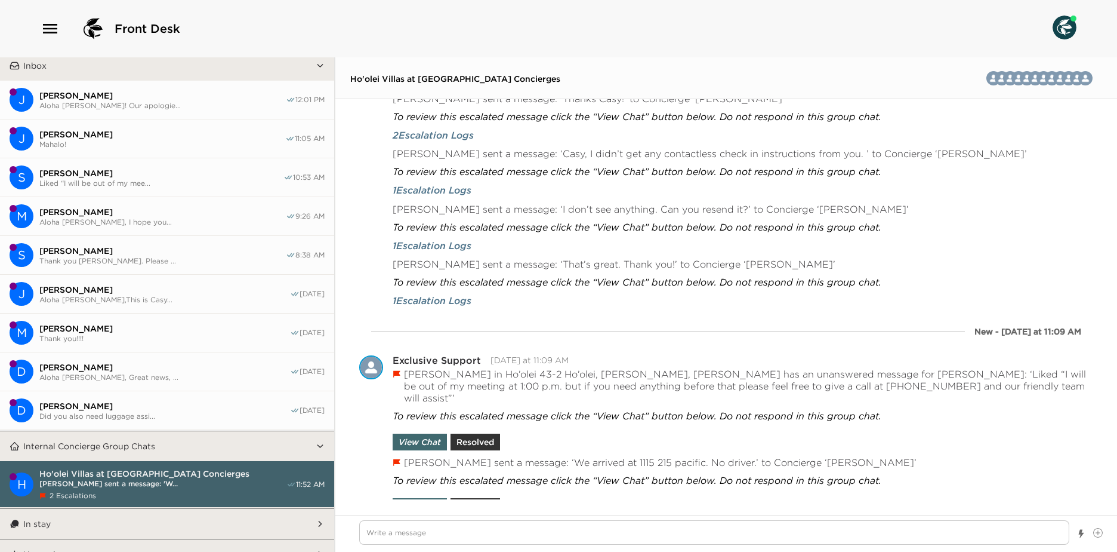
click at [218, 443] on button "Internal Concierge Group Chats" at bounding box center [168, 446] width 296 height 30
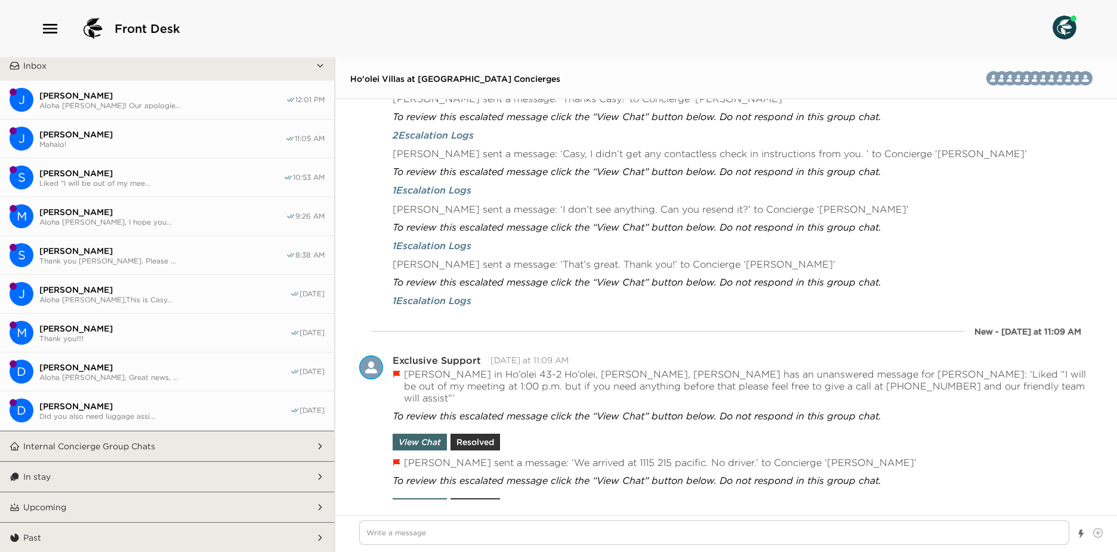
click at [181, 254] on span "[PERSON_NAME]" at bounding box center [162, 250] width 247 height 11
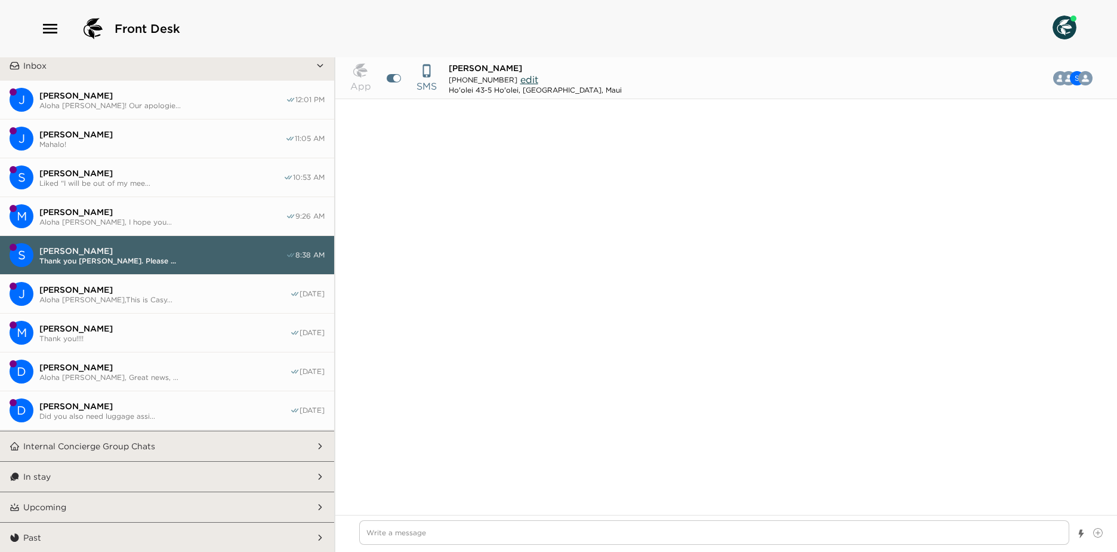
scroll to position [1168, 0]
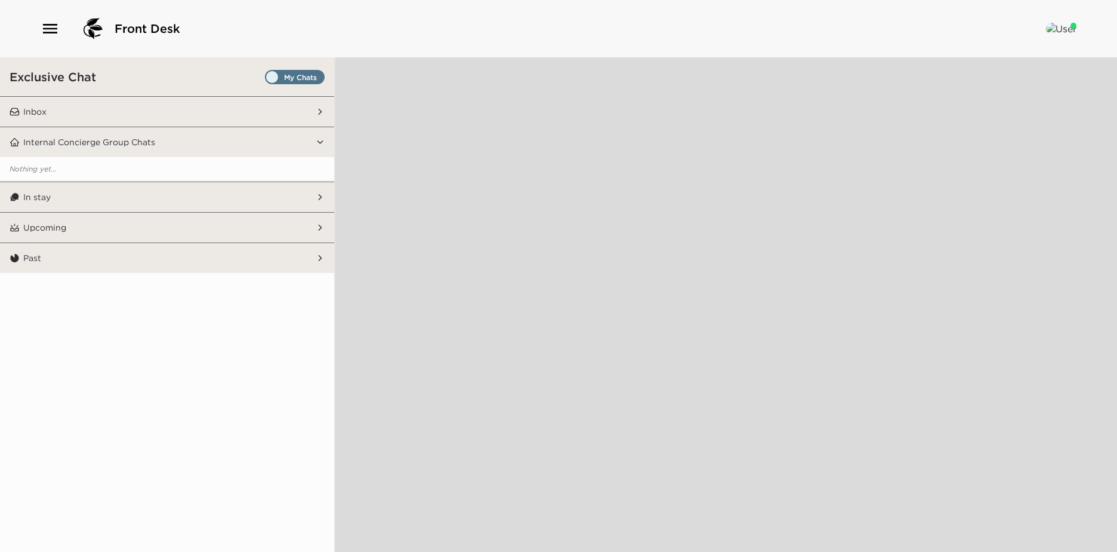
click at [53, 36] on icon "button" at bounding box center [50, 28] width 19 height 19
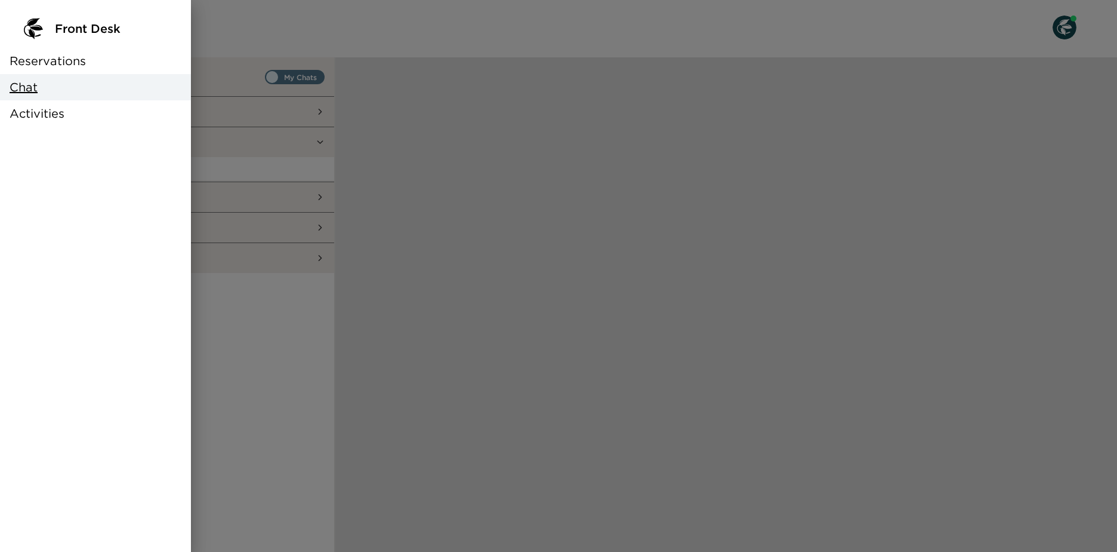
click at [69, 66] on span "Reservations" at bounding box center [48, 61] width 76 height 17
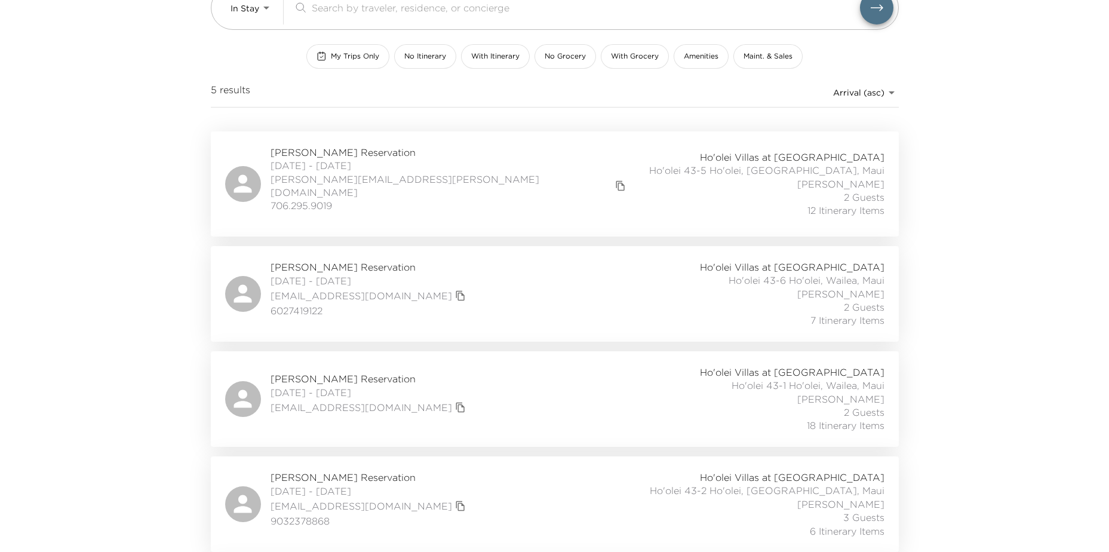
scroll to position [215, 0]
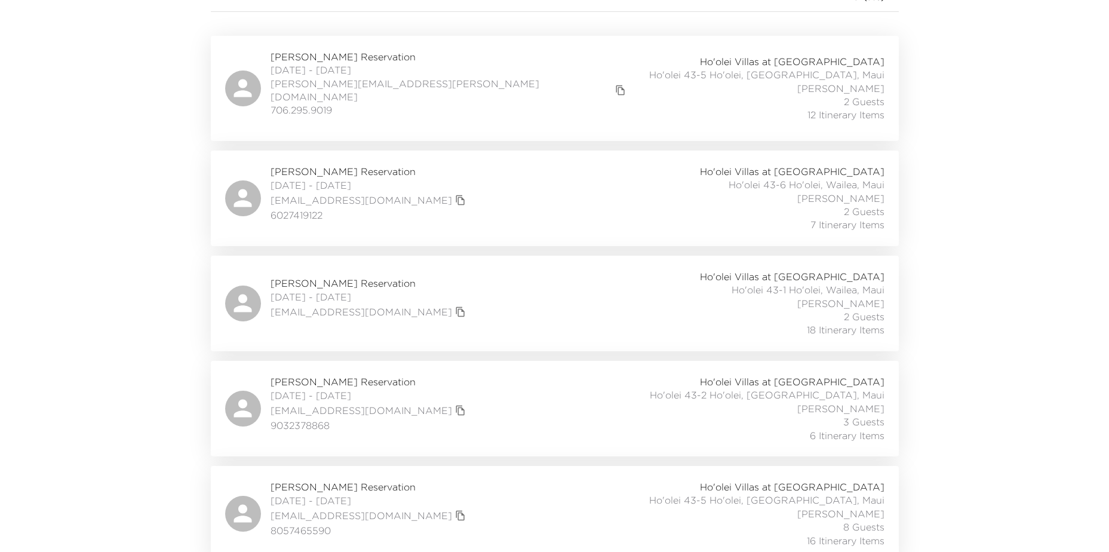
click at [504, 507] on div "John Zaruka Reservation 09/30/2025 - 10/05/2025 jlzaruka@msn.com 8057465590 Ho'…" at bounding box center [554, 513] width 659 height 67
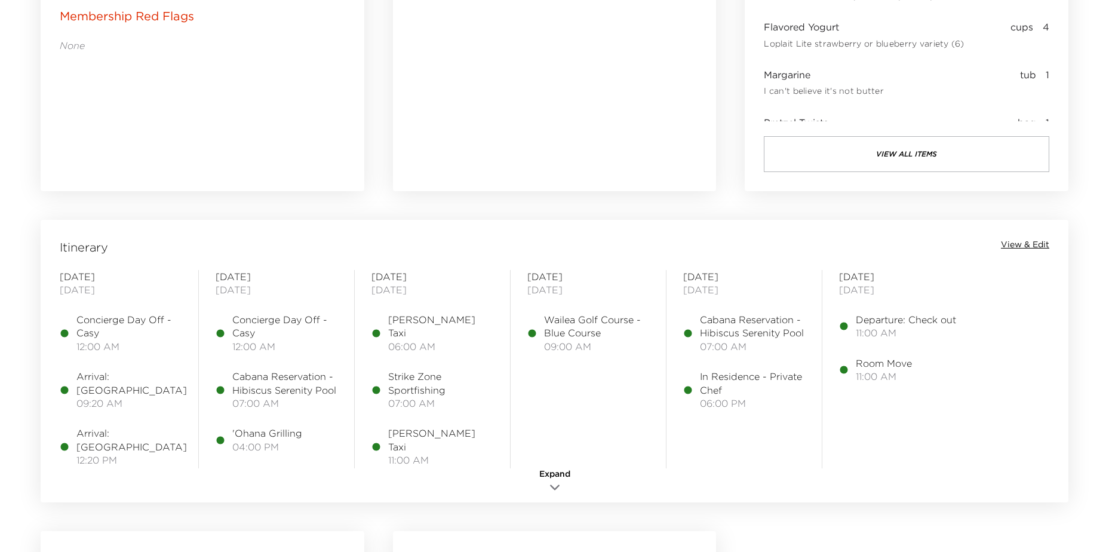
scroll to position [1015, 0]
